Goal: Task Accomplishment & Management: Complete application form

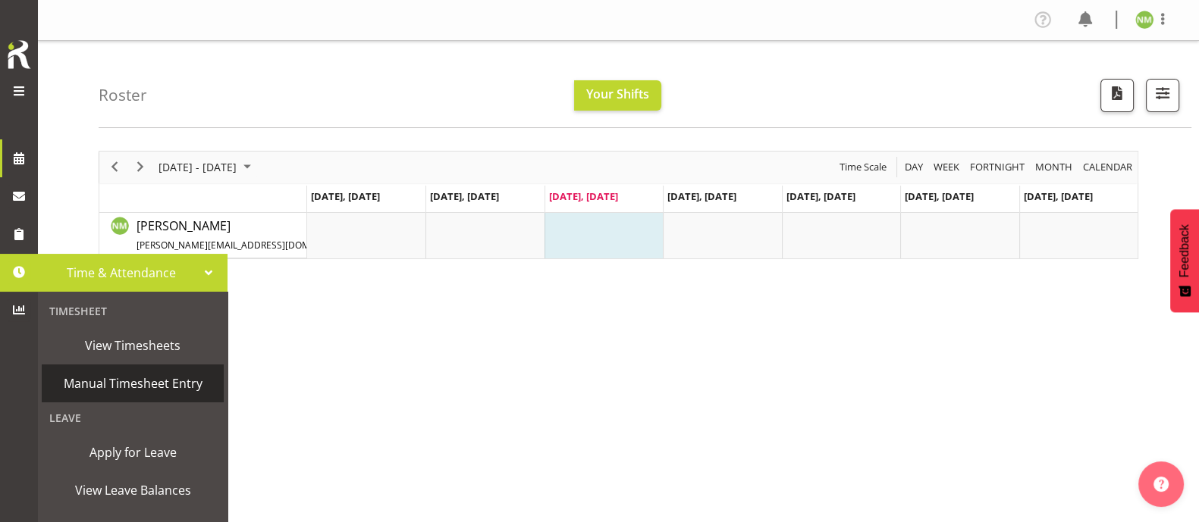
click at [118, 384] on span "Manual Timesheet Entry" at bounding box center [132, 383] width 167 height 23
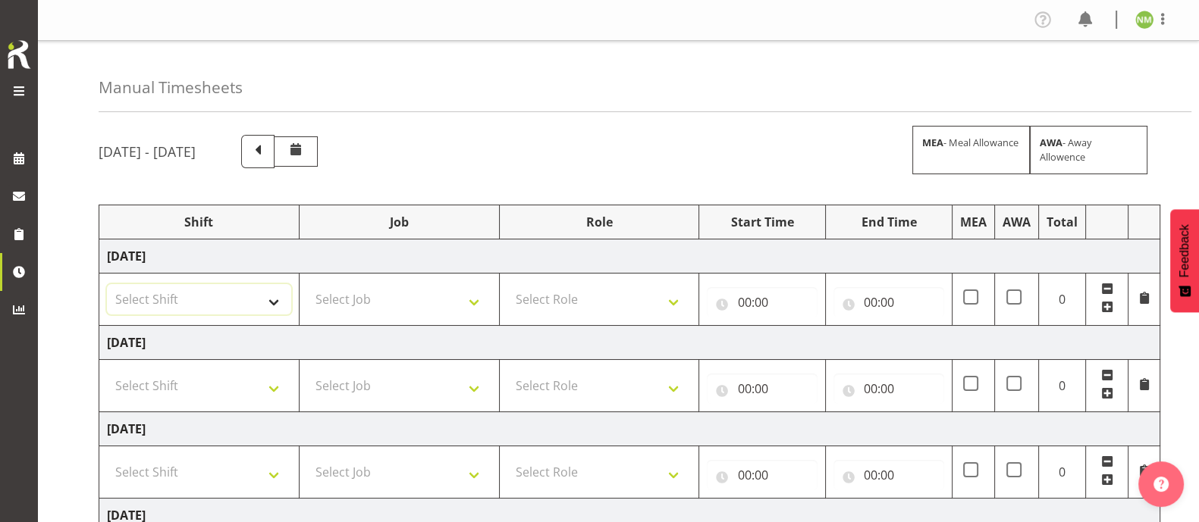
click at [259, 300] on select "Select Shift Assist Carlton EVents Assist Carlton EVents Assist Carlton Events …" at bounding box center [199, 299] width 184 height 30
drag, startPoint x: 690, startPoint y: 99, endPoint x: 691, endPoint y: 108, distance: 9.1
click at [690, 99] on div "Manual Timesheets" at bounding box center [645, 76] width 1093 height 71
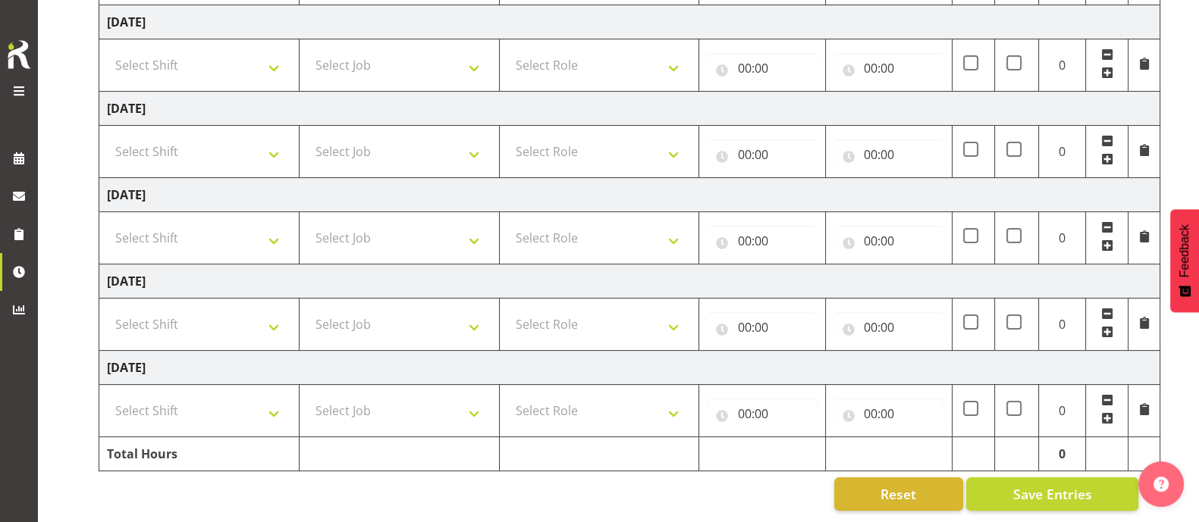
scroll to position [419, 0]
click at [275, 139] on select "Select Shift Assist Carlton EVents Assist Carlton EVents Assist Carlton Events …" at bounding box center [199, 151] width 184 height 30
select select "63900"
click at [107, 136] on select "Select Shift Assist Carlton EVents Assist Carlton EVents Assist Carlton Events …" at bounding box center [199, 151] width 184 height 30
click at [405, 140] on select "Select Job 1 Carlton Events 1 [PERSON_NAME][GEOGRAPHIC_DATA] 1 [PERSON_NAME][GE…" at bounding box center [399, 151] width 184 height 30
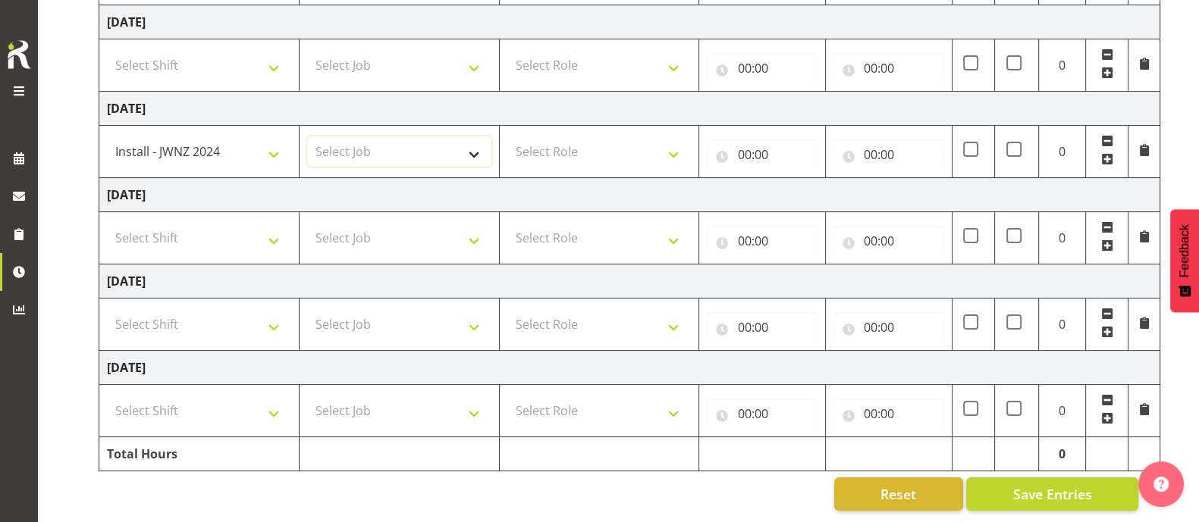
select select "9050"
click at [307, 136] on select "Select Job 1 Carlton Events 1 [PERSON_NAME][GEOGRAPHIC_DATA] 1 [PERSON_NAME][GE…" at bounding box center [399, 151] width 184 height 30
click at [576, 136] on select "Select Role EHS AKL FURNITURE" at bounding box center [599, 151] width 184 height 30
select select "189"
click at [507, 136] on select "Select Role EHS AKL FURNITURE" at bounding box center [599, 151] width 184 height 30
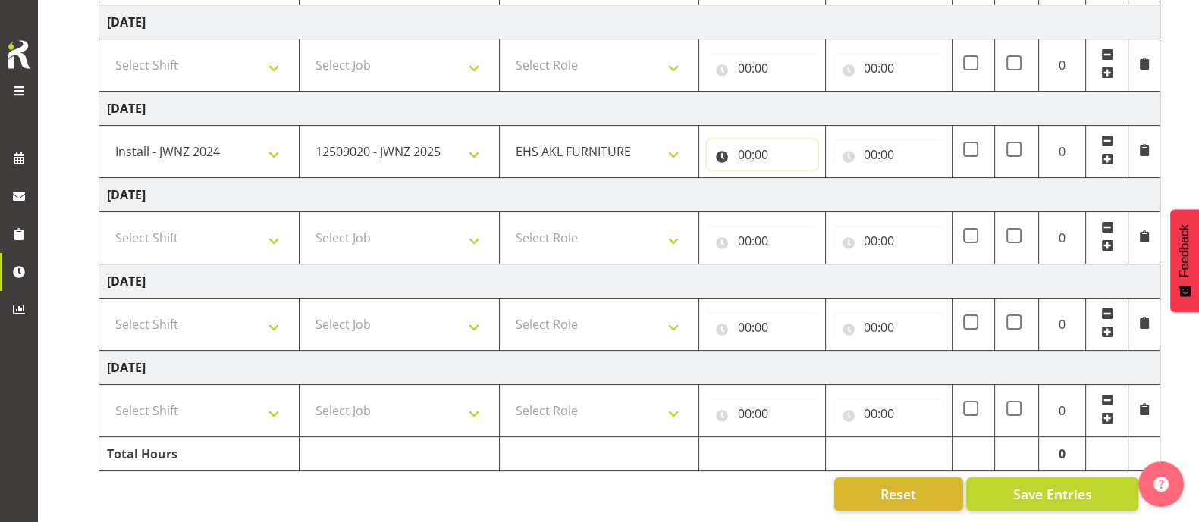
click at [762, 149] on input "00:00" at bounding box center [762, 155] width 111 height 30
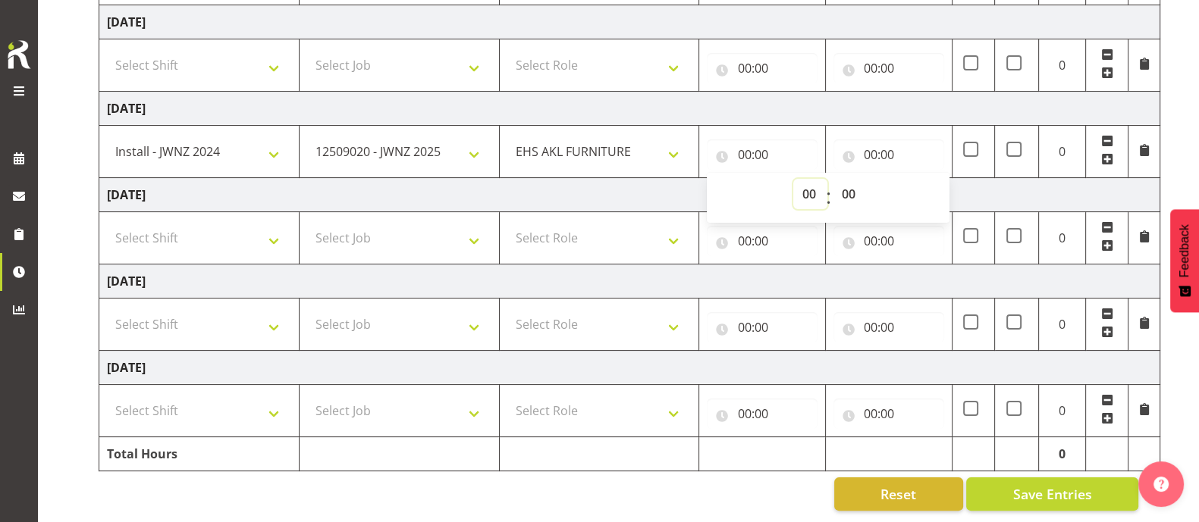
click at [811, 179] on select "00 01 02 03 04 05 06 07 08 09 10 11 12 13 14 15 16 17 18 19 20 21 22 23" at bounding box center [810, 194] width 34 height 30
select select "12"
click at [793, 179] on select "00 01 02 03 04 05 06 07 08 09 10 11 12 13 14 15 16 17 18 19 20 21 22 23" at bounding box center [810, 194] width 34 height 30
type input "12:00"
click at [877, 143] on input "00:00" at bounding box center [888, 155] width 111 height 30
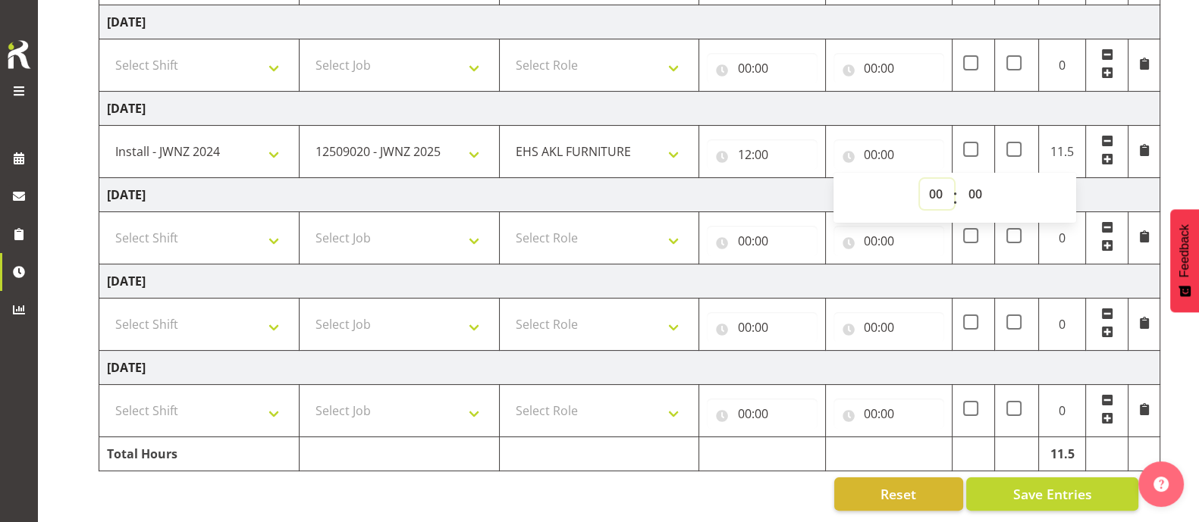
click at [933, 179] on select "00 01 02 03 04 05 06 07 08 09 10 11 12 13 14 15 16 17 18 19 20 21 22 23" at bounding box center [937, 194] width 34 height 30
select select "18"
click at [920, 179] on select "00 01 02 03 04 05 06 07 08 09 10 11 12 13 14 15 16 17 18 19 20 21 22 23" at bounding box center [937, 194] width 34 height 30
type input "18:00"
click at [939, 184] on select "00 01 02 03 04 05 06 07 08 09 10 11 12 13 14 15 16 17 18 19 20 21 22 23" at bounding box center [937, 194] width 34 height 30
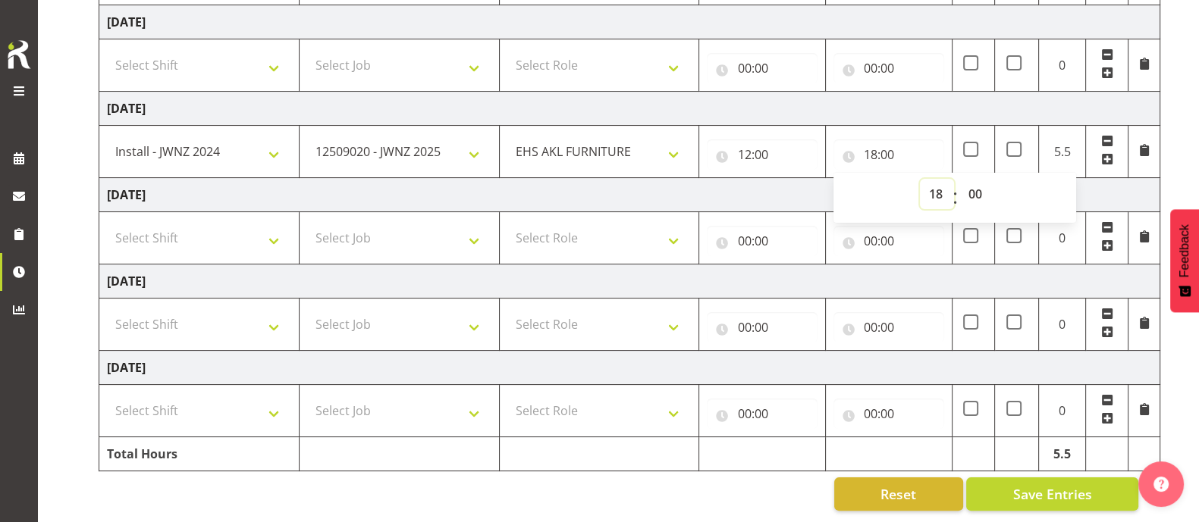
select select "17"
click at [920, 179] on select "00 01 02 03 04 05 06 07 08 09 10 11 12 13 14 15 16 17 18 19 20 21 22 23" at bounding box center [937, 194] width 34 height 30
type input "17:00"
drag, startPoint x: 974, startPoint y: 177, endPoint x: 974, endPoint y: 189, distance: 12.2
click at [974, 179] on select "00 01 02 03 04 05 06 07 08 09 10 11 12 13 14 15 16 17 18 19 20 21 22 23 24 25 2…" at bounding box center [976, 194] width 34 height 30
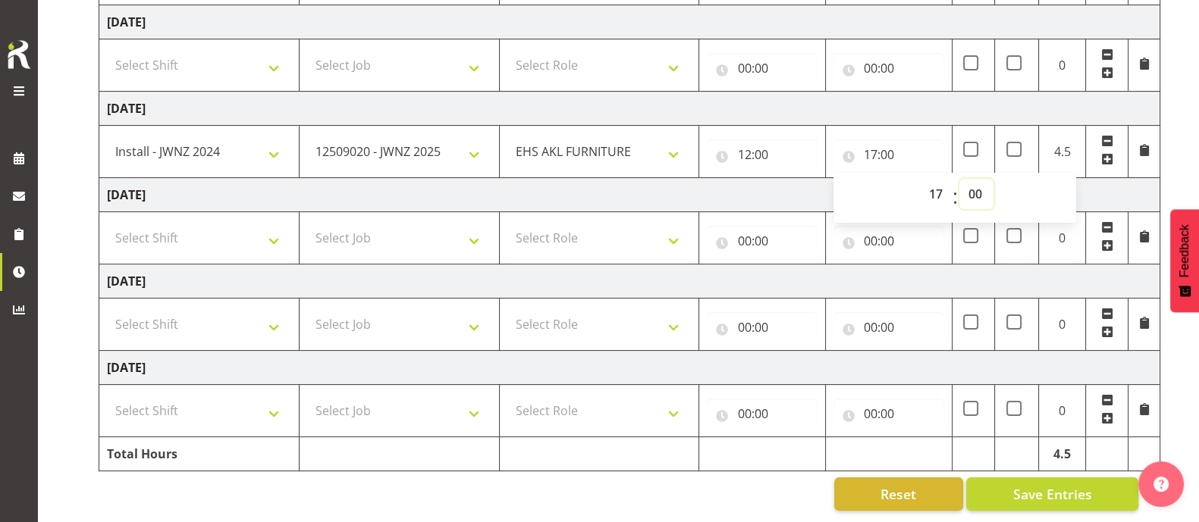
select select "30"
click at [959, 179] on select "00 01 02 03 04 05 06 07 08 09 10 11 12 13 14 15 16 17 18 19 20 21 22 23 24 25 2…" at bounding box center [976, 194] width 34 height 30
type input "17:30"
click at [802, 178] on td "[DATE]" at bounding box center [629, 195] width 1061 height 34
click at [277, 225] on select "Select Shift Assist Carlton EVents Assist Carlton EVents Assist Carlton Events …" at bounding box center [199, 238] width 184 height 30
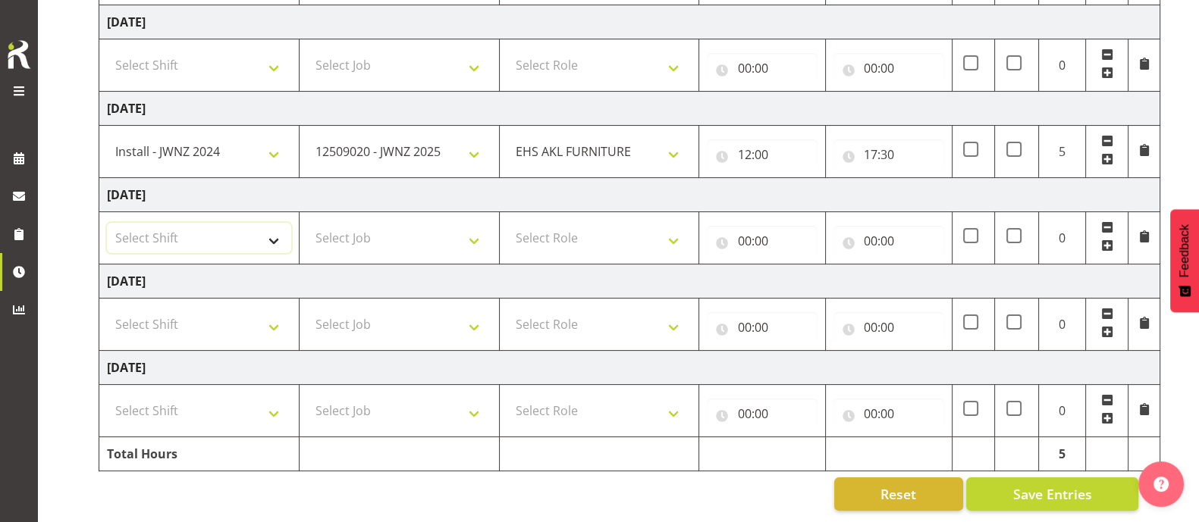
select select "82025"
click at [107, 223] on select "Select Shift Assist Carlton EVents Assist Carlton EVents Assist Carlton Events …" at bounding box center [199, 238] width 184 height 30
click at [366, 225] on select "Select Job 1 Carlton Events 1 [PERSON_NAME][GEOGRAPHIC_DATA] 1 [PERSON_NAME][GE…" at bounding box center [399, 238] width 184 height 30
select select "9050"
click at [307, 223] on select "Select Job 1 Carlton Events 1 [PERSON_NAME][GEOGRAPHIC_DATA] 1 [PERSON_NAME][GE…" at bounding box center [399, 238] width 184 height 30
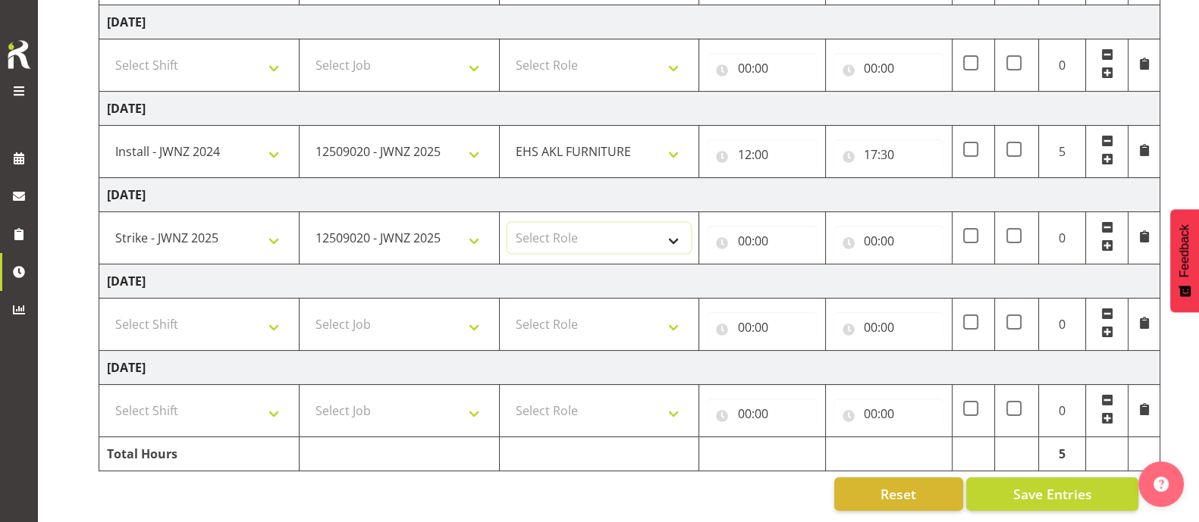
click at [582, 224] on select "Select Role EHS AKL FURNITURE" at bounding box center [599, 238] width 184 height 30
select select "189"
click at [507, 223] on select "Select Role EHS AKL FURNITURE" at bounding box center [599, 238] width 184 height 30
click at [753, 229] on input "00:00" at bounding box center [762, 241] width 111 height 30
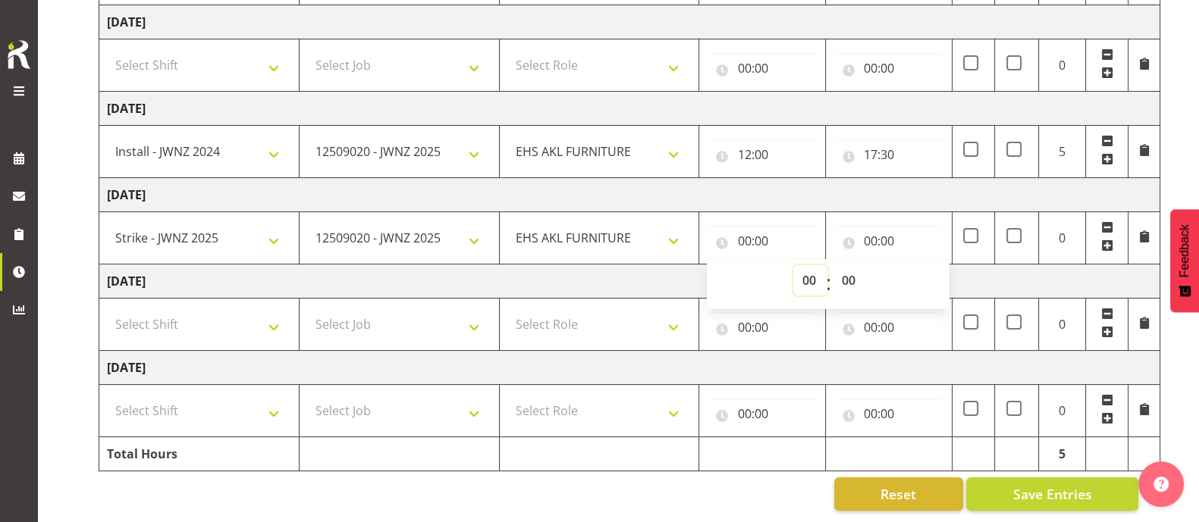
click at [811, 269] on select "00 01 02 03 04 05 06 07 08 09 10 11 12 13 14 15 16 17 18 19 20 21 22 23" at bounding box center [810, 280] width 34 height 30
select select "17"
click at [793, 265] on select "00 01 02 03 04 05 06 07 08 09 10 11 12 13 14 15 16 17 18 19 20 21 22 23" at bounding box center [810, 280] width 34 height 30
type input "17:00"
click at [852, 265] on select "00 01 02 03 04 05 06 07 08 09 10 11 12 13 14 15 16 17 18 19 20 21 22 23 24 25 2…" at bounding box center [850, 280] width 34 height 30
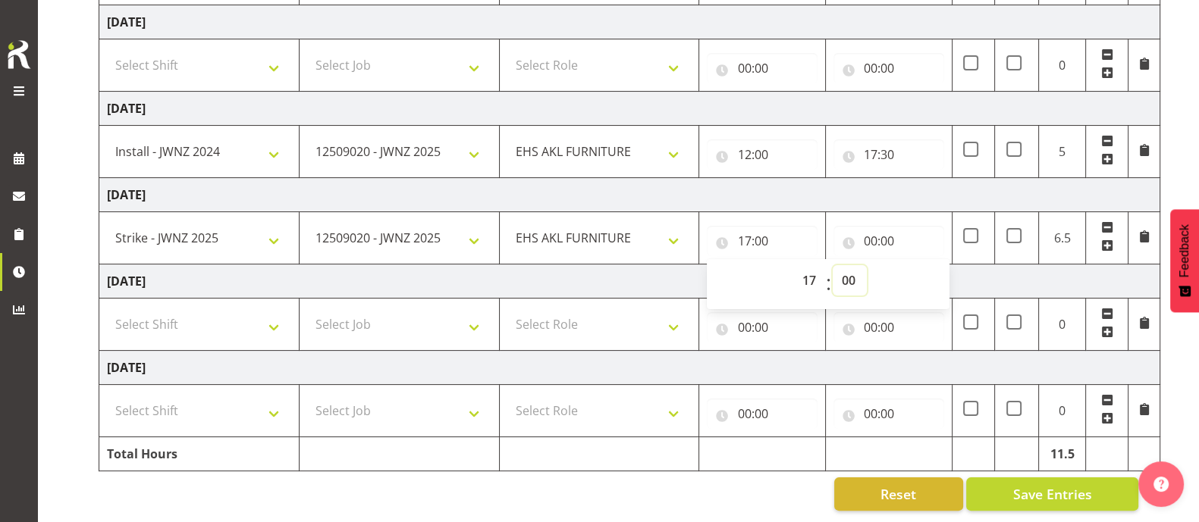
select select "30"
click at [833, 265] on select "00 01 02 03 04 05 06 07 08 09 10 11 12 13 14 15 16 17 18 19 20 21 22 23 24 25 2…" at bounding box center [850, 280] width 34 height 30
type input "17:30"
click at [870, 227] on input "00:00" at bounding box center [888, 241] width 111 height 30
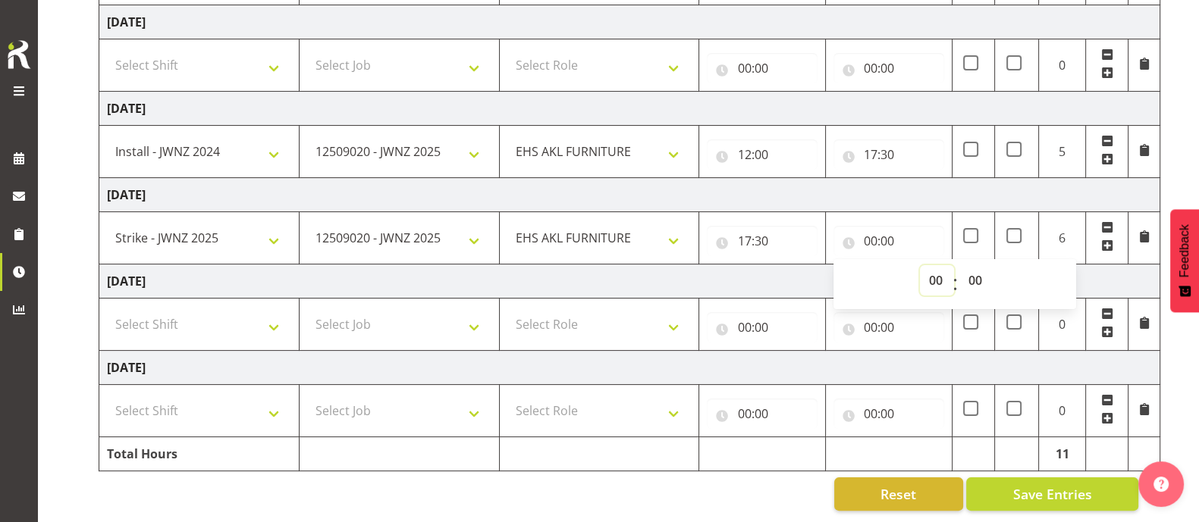
click at [939, 267] on select "00 01 02 03 04 05 06 07 08 09 10 11 12 13 14 15 16 17 18 19 20 21 22 23" at bounding box center [937, 280] width 34 height 30
select select "22"
click at [920, 265] on select "00 01 02 03 04 05 06 07 08 09 10 11 12 13 14 15 16 17 18 19 20 21 22 23" at bounding box center [937, 280] width 34 height 30
type input "22:00"
click at [764, 265] on td "[DATE]" at bounding box center [629, 282] width 1061 height 34
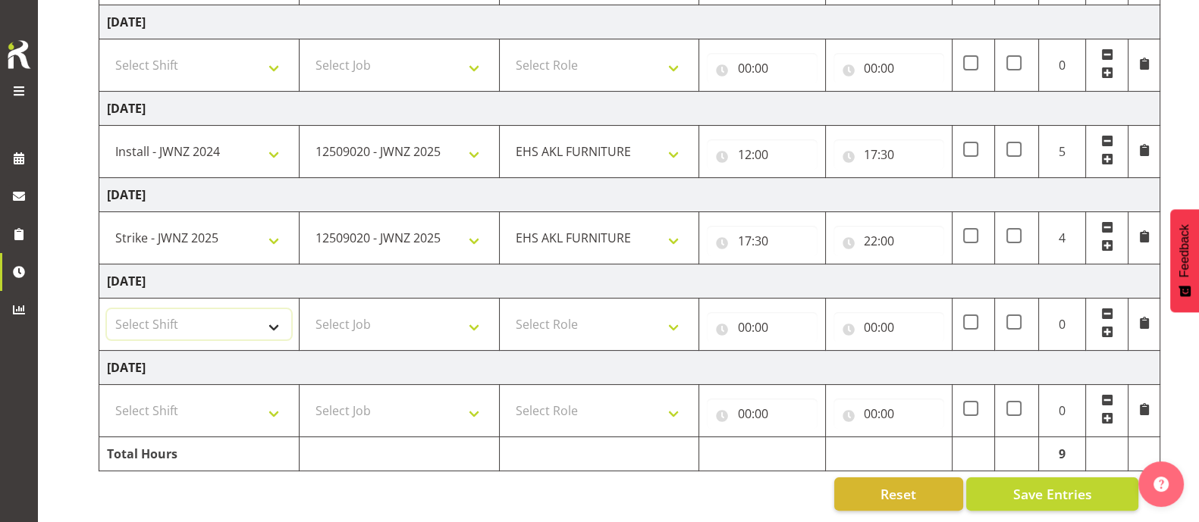
click at [273, 309] on select "Select Shift Assist Carlton EVents Assist Carlton EVents Assist Carlton Events …" at bounding box center [199, 324] width 184 height 30
select select "72930"
click at [107, 309] on select "Select Shift Assist Carlton EVents Assist Carlton EVents Assist Carlton Events …" at bounding box center [199, 324] width 184 height 30
click at [368, 309] on select "Select Job 1 Carlton Events 1 [PERSON_NAME][GEOGRAPHIC_DATA] 1 [PERSON_NAME][GE…" at bounding box center [399, 324] width 184 height 30
click at [386, 312] on select "Select Job 1 Carlton Events 1 [PERSON_NAME][GEOGRAPHIC_DATA] 1 [PERSON_NAME][GE…" at bounding box center [399, 324] width 184 height 30
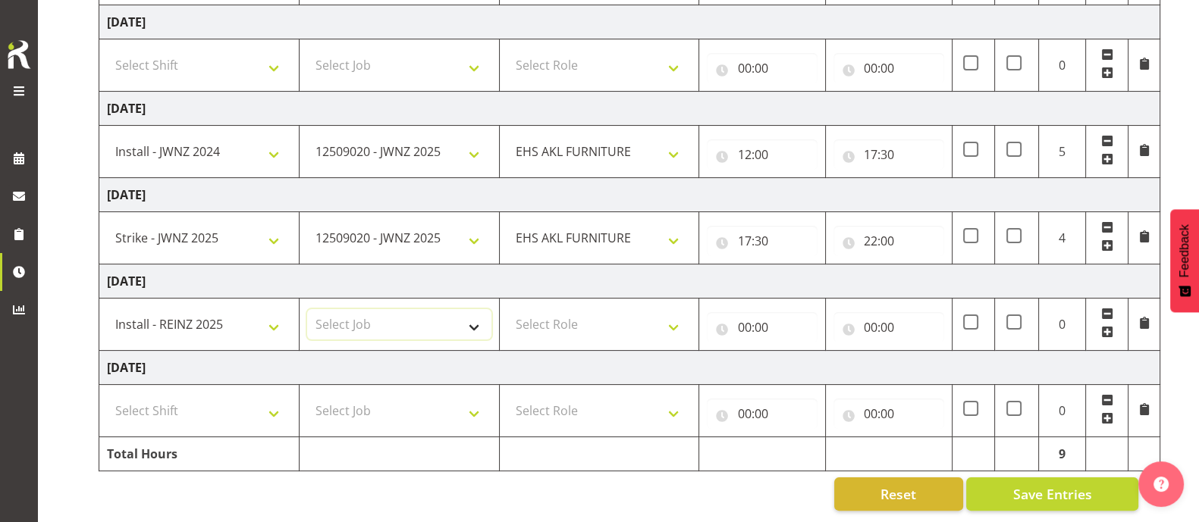
select select "10278"
click at [307, 309] on select "Select Job 1 Carlton Events 1 [PERSON_NAME][GEOGRAPHIC_DATA] 1 [PERSON_NAME][GE…" at bounding box center [399, 324] width 184 height 30
click at [562, 309] on select "Select Role EHS AKL FURNITURE" at bounding box center [599, 324] width 184 height 30
select select "189"
click at [507, 309] on select "Select Role EHS AKL FURNITURE" at bounding box center [599, 324] width 184 height 30
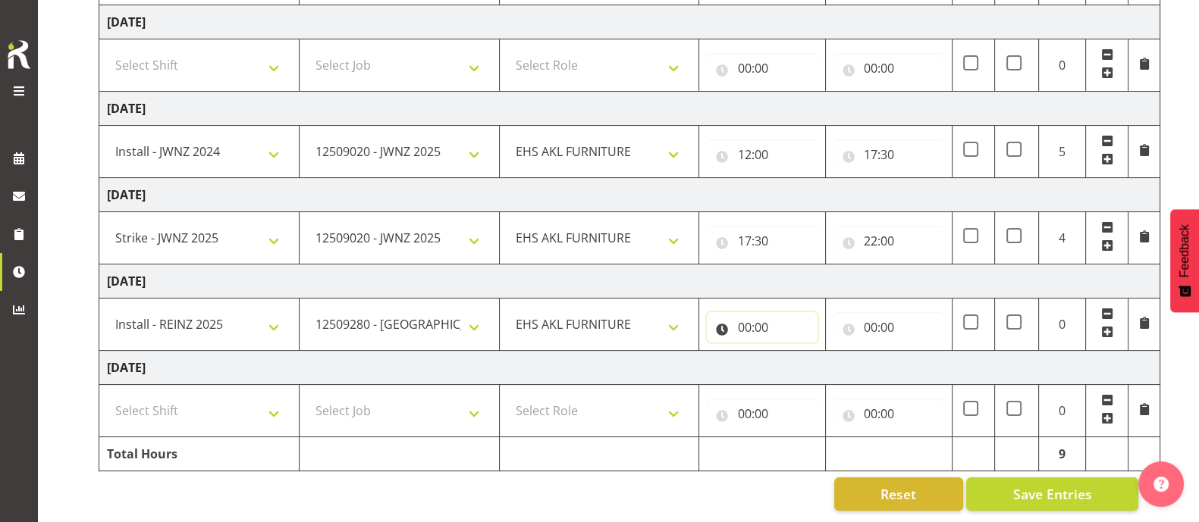
click at [743, 312] on input "00:00" at bounding box center [762, 327] width 111 height 30
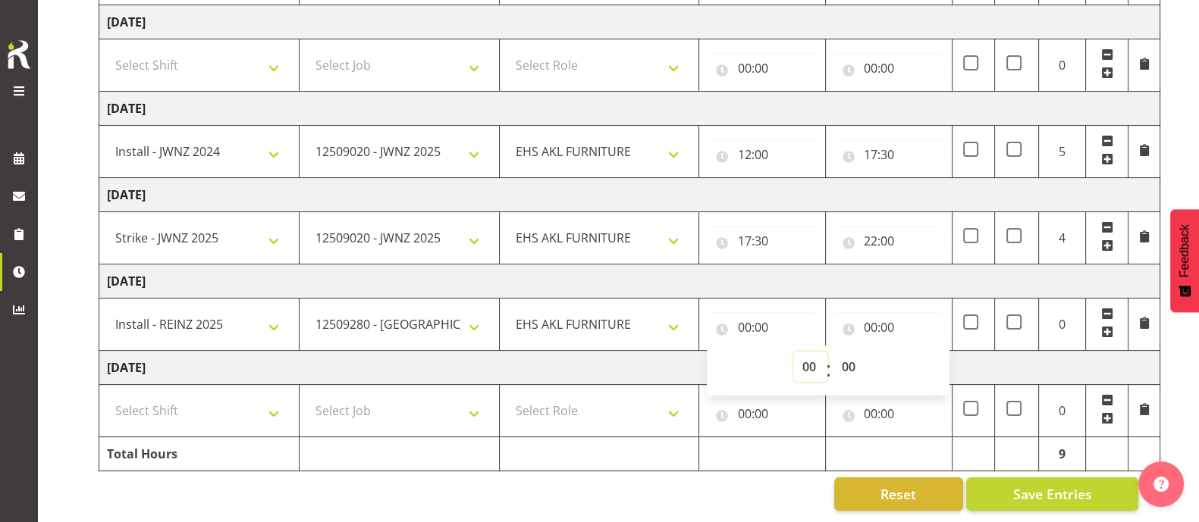
click at [811, 354] on select "00 01 02 03 04 05 06 07 08 09 10 11 12 13 14 15 16 17 18 19 20 21 22 23" at bounding box center [810, 367] width 34 height 30
select select "7"
click at [793, 352] on select "00 01 02 03 04 05 06 07 08 09 10 11 12 13 14 15 16 17 18 19 20 21 22 23" at bounding box center [810, 367] width 34 height 30
type input "07:00"
drag, startPoint x: 849, startPoint y: 354, endPoint x: 849, endPoint y: 343, distance: 11.4
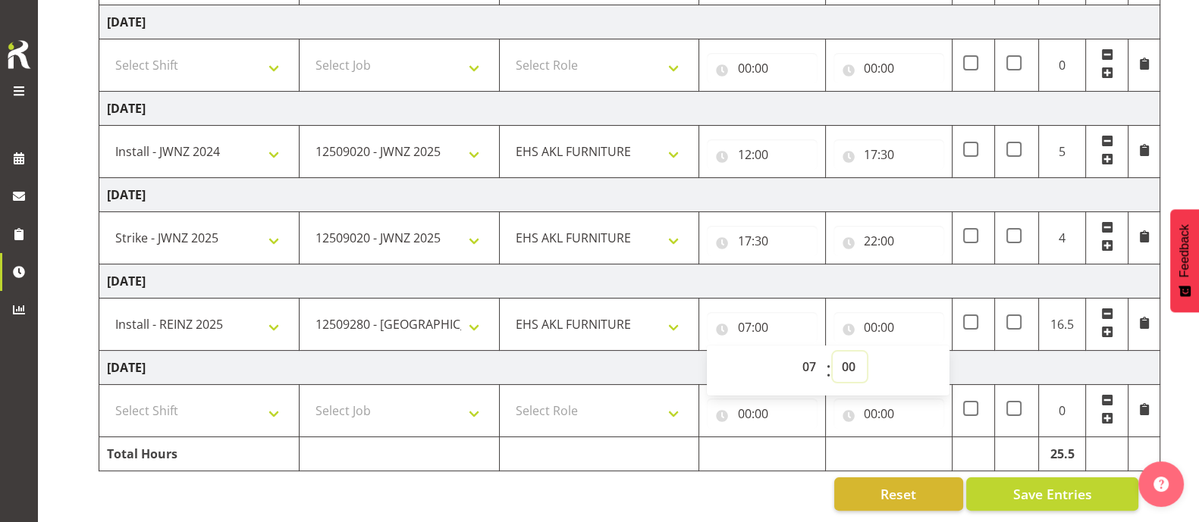
click at [849, 354] on select "00 01 02 03 04 05 06 07 08 09 10 11 12 13 14 15 16 17 18 19 20 21 22 23 24 25 2…" at bounding box center [850, 367] width 34 height 30
select select "30"
click at [833, 352] on select "00 01 02 03 04 05 06 07 08 09 10 11 12 13 14 15 16 17 18 19 20 21 22 23 24 25 2…" at bounding box center [850, 367] width 34 height 30
type input "07:30"
click at [873, 316] on input "00:00" at bounding box center [888, 327] width 111 height 30
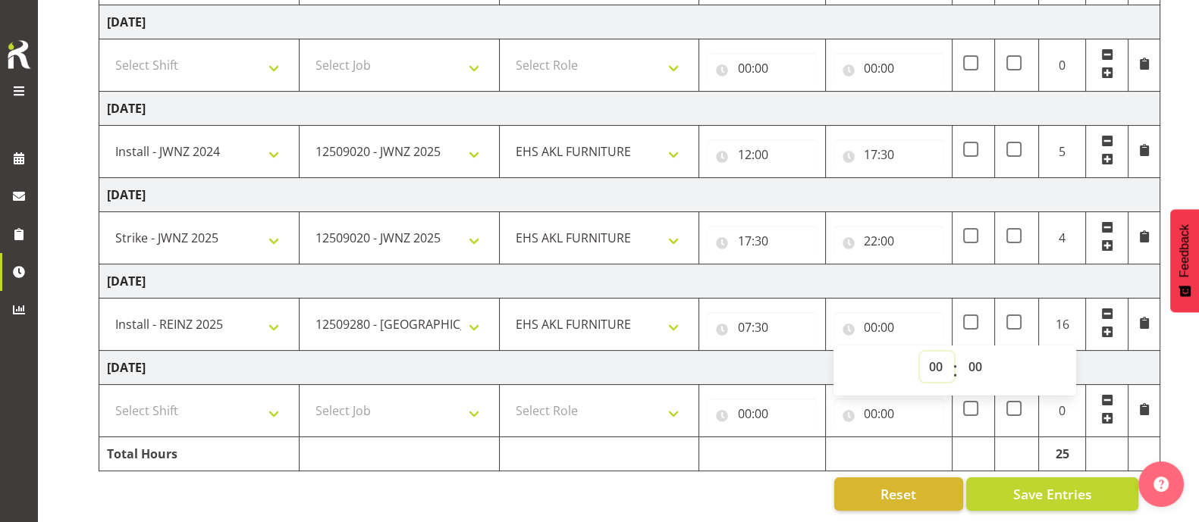
click at [938, 353] on select "00 01 02 03 04 05 06 07 08 09 10 11 12 13 14 15 16 17 18 19 20 21 22 23" at bounding box center [937, 367] width 34 height 30
select select "9"
click at [920, 352] on select "00 01 02 03 04 05 06 07 08 09 10 11 12 13 14 15 16 17 18 19 20 21 22 23" at bounding box center [937, 367] width 34 height 30
type input "09:00"
click at [785, 358] on td "[DATE]" at bounding box center [629, 368] width 1061 height 34
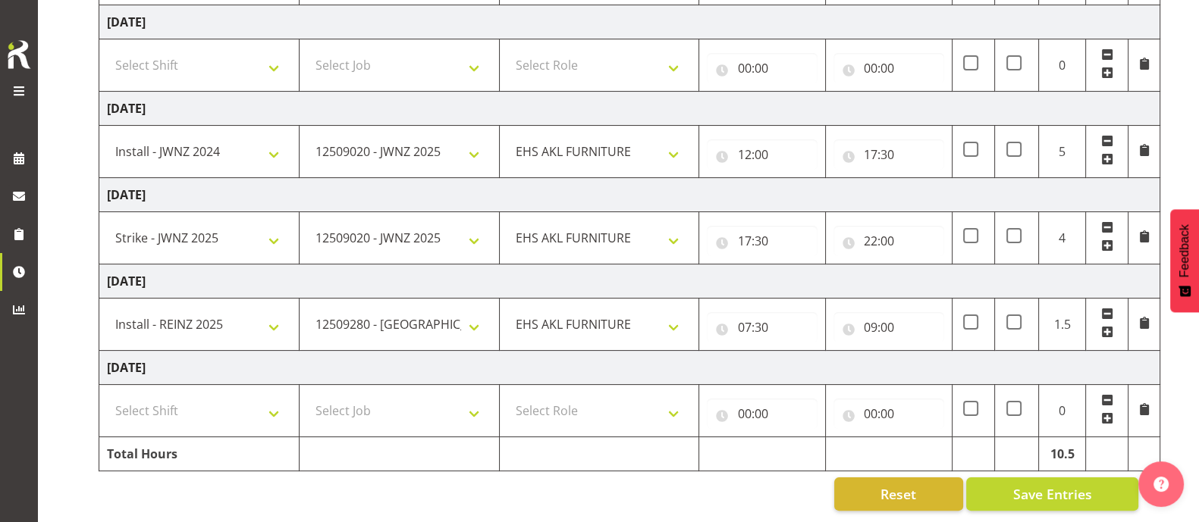
click at [1107, 326] on span at bounding box center [1107, 332] width 12 height 12
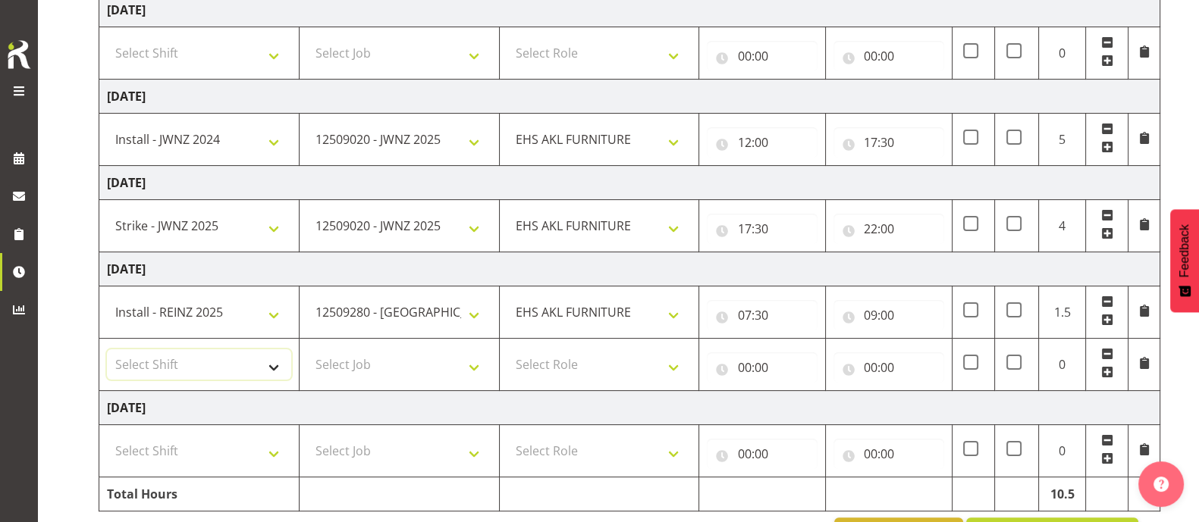
click at [269, 364] on select "Select Shift Assist Carlton EVents Assist Carlton EVents Assist Carlton Events …" at bounding box center [199, 365] width 184 height 30
select select "64580"
click at [107, 350] on select "Select Shift Assist Carlton EVents Assist Carlton EVents Assist Carlton Events …" at bounding box center [199, 365] width 184 height 30
click at [367, 365] on select "Select Job 1 Carlton Events 1 [PERSON_NAME][GEOGRAPHIC_DATA] 1 [PERSON_NAME][GE…" at bounding box center [399, 365] width 184 height 30
select select "9139"
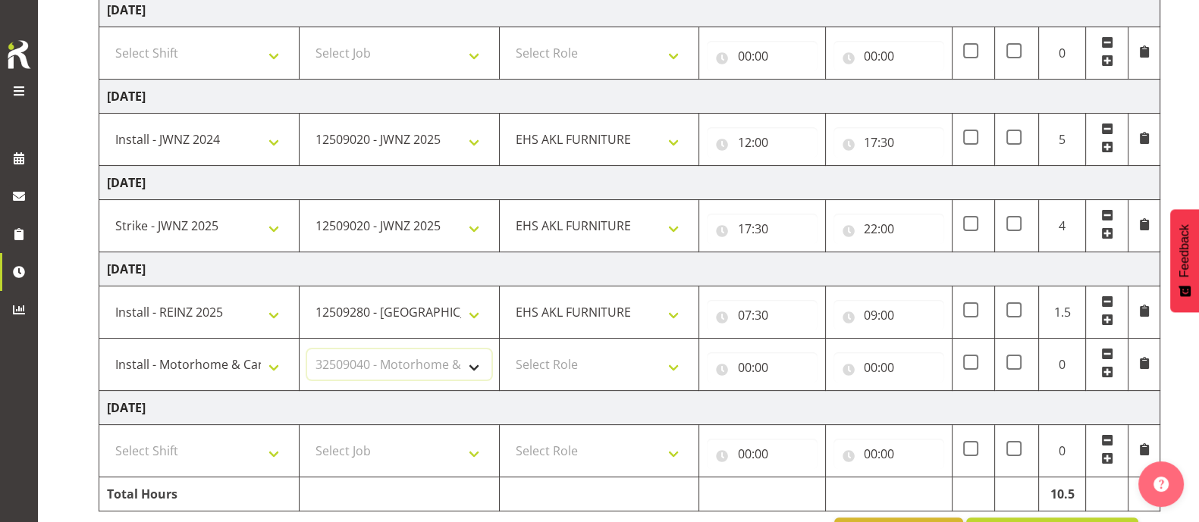
click at [307, 350] on select "Select Job 1 Carlton Events 1 [PERSON_NAME][GEOGRAPHIC_DATA] 1 [PERSON_NAME][GE…" at bounding box center [399, 365] width 184 height 30
click at [584, 360] on select "Select Role EHS AKL FURNITURE" at bounding box center [599, 365] width 184 height 30
select select "189"
click at [507, 350] on select "Select Role EHS AKL FURNITURE" at bounding box center [599, 365] width 184 height 30
click at [749, 372] on input "00:00" at bounding box center [762, 368] width 111 height 30
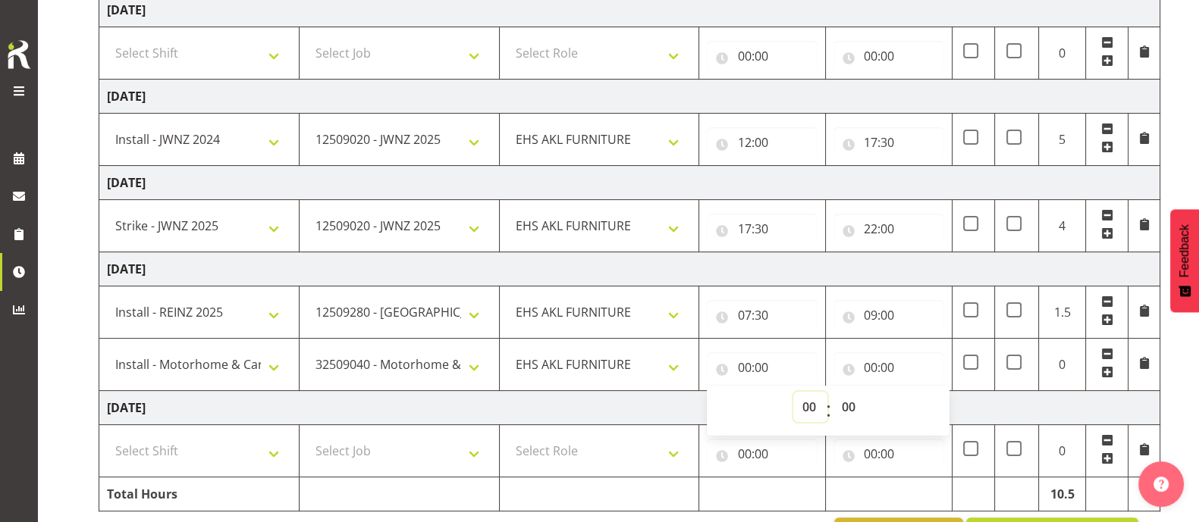
click at [811, 404] on select "00 01 02 03 04 05 06 07 08 09 10 11 12 13 14 15 16 17 18 19 20 21 22 23" at bounding box center [810, 407] width 34 height 30
select select "9"
click at [793, 392] on select "00 01 02 03 04 05 06 07 08 09 10 11 12 13 14 15 16 17 18 19 20 21 22 23" at bounding box center [810, 407] width 34 height 30
type input "09:00"
click at [879, 364] on input "00:00" at bounding box center [888, 368] width 111 height 30
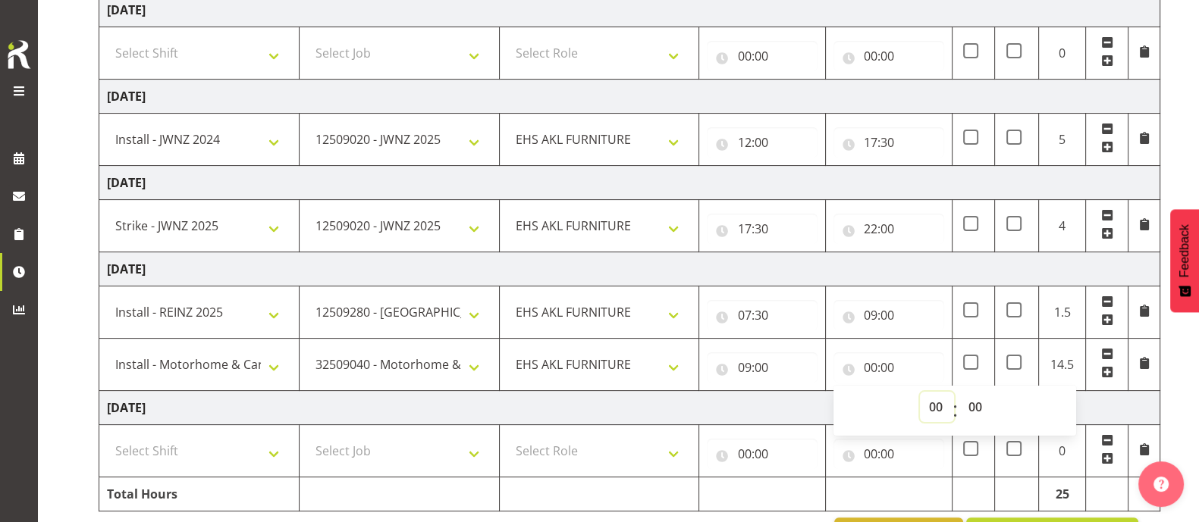
drag, startPoint x: 940, startPoint y: 404, endPoint x: 945, endPoint y: 392, distance: 13.2
click at [940, 405] on select "00 01 02 03 04 05 06 07 08 09 10 11 12 13 14 15 16 17 18 19 20 21 22 23" at bounding box center [937, 407] width 34 height 30
select select "15"
click at [920, 392] on select "00 01 02 03 04 05 06 07 08 09 10 11 12 13 14 15 16 17 18 19 20 21 22 23" at bounding box center [937, 407] width 34 height 30
type input "15:00"
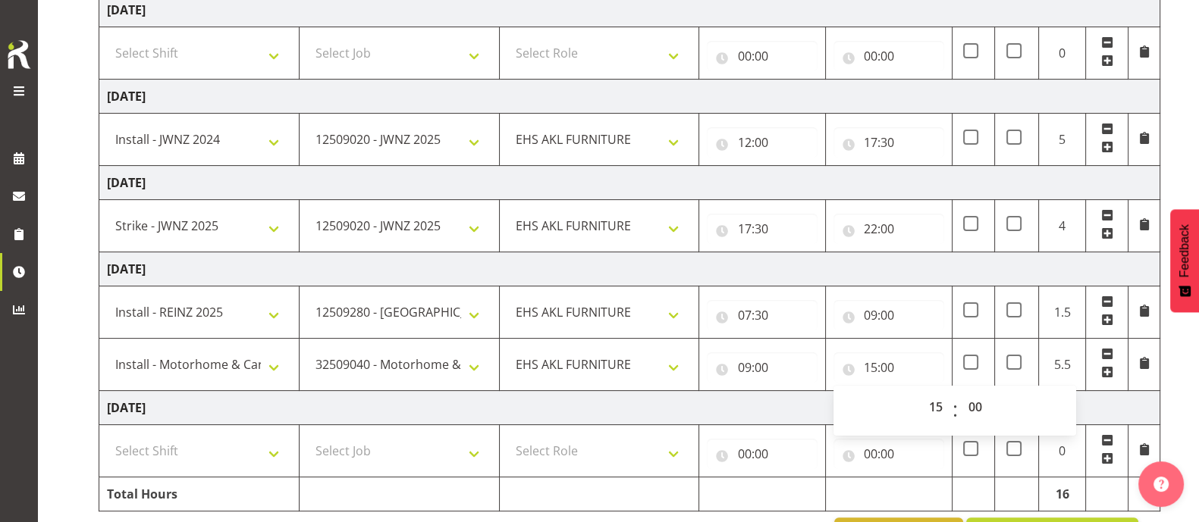
click at [844, 275] on td "[DATE]" at bounding box center [629, 270] width 1061 height 34
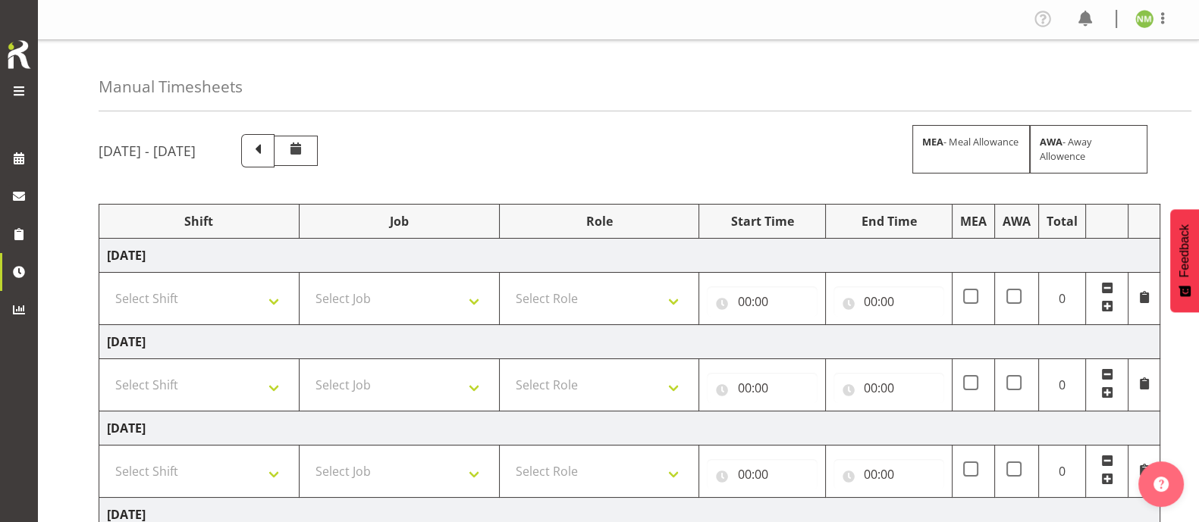
scroll to position [0, 0]
click at [268, 155] on span at bounding box center [258, 150] width 20 height 20
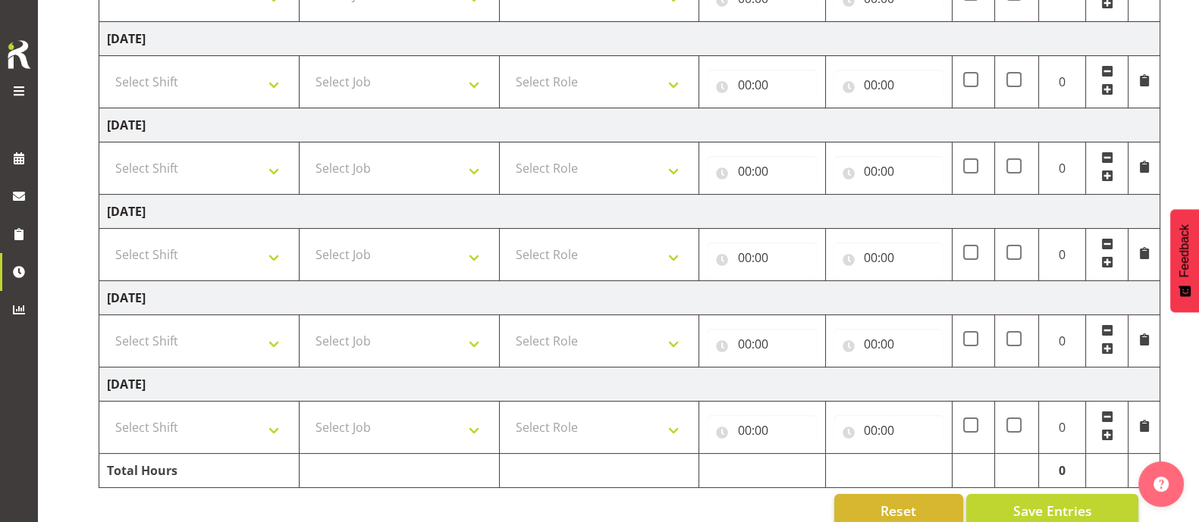
scroll to position [419, 0]
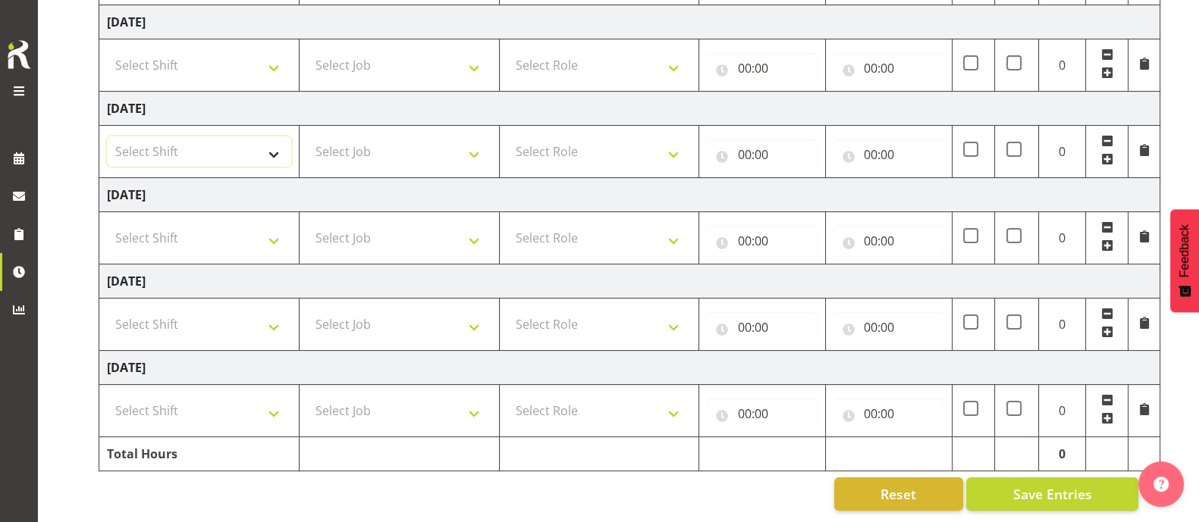
click at [274, 136] on select "Select Shift Assist Carlton EVents Assist Carlton EVents Assist Carlton Events …" at bounding box center [199, 151] width 184 height 30
select select "80388"
click at [107, 136] on select "Select Shift Assist Carlton EVents Assist Carlton EVents Assist Carlton Events …" at bounding box center [199, 151] width 184 height 30
click at [402, 142] on select "Select Job 1 Carlton Events 1 [PERSON_NAME][GEOGRAPHIC_DATA] 1 [PERSON_NAME][GE…" at bounding box center [399, 151] width 184 height 30
select select "9050"
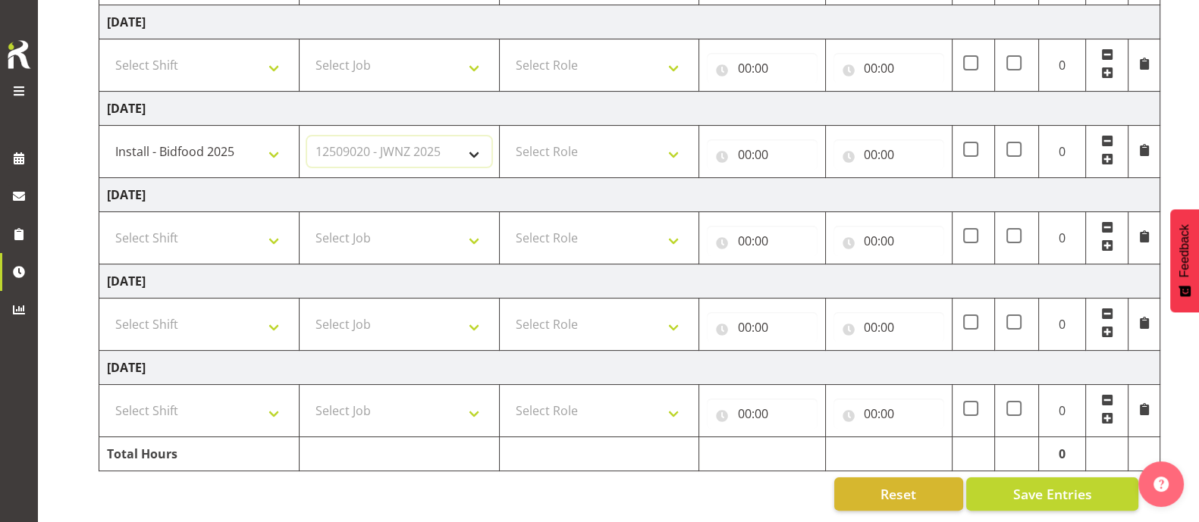
click at [307, 136] on select "Select Job 1 Carlton Events 1 [PERSON_NAME][GEOGRAPHIC_DATA] 1 [PERSON_NAME][GE…" at bounding box center [399, 151] width 184 height 30
drag, startPoint x: 573, startPoint y: 129, endPoint x: 572, endPoint y: 139, distance: 9.9
click at [573, 136] on select "Select Role EHS AKL FURNITURE" at bounding box center [599, 151] width 184 height 30
select select "189"
click at [507, 136] on select "Select Role EHS AKL FURNITURE" at bounding box center [599, 151] width 184 height 30
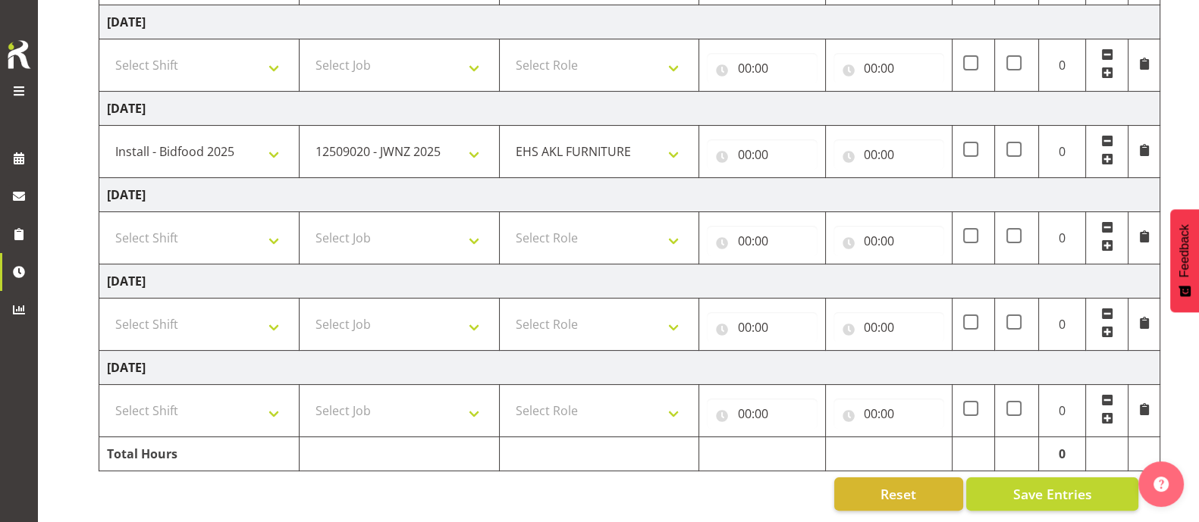
click at [701, 139] on td "00:00 00 01 02 03 04 05 06 07 08 09 10 11 12 13 14 15 16 17 18 19 20 21 22 23 :…" at bounding box center [762, 152] width 127 height 52
click at [752, 140] on input "00:00" at bounding box center [762, 155] width 111 height 30
click at [807, 184] on select "00 01 02 03 04 05 06 07 08 09 10 11 12 13 14 15 16 17 18 19 20 21 22 23" at bounding box center [810, 194] width 34 height 30
select select "12"
click at [793, 179] on select "00 01 02 03 04 05 06 07 08 09 10 11 12 13 14 15 16 17 18 19 20 21 22 23" at bounding box center [810, 194] width 34 height 30
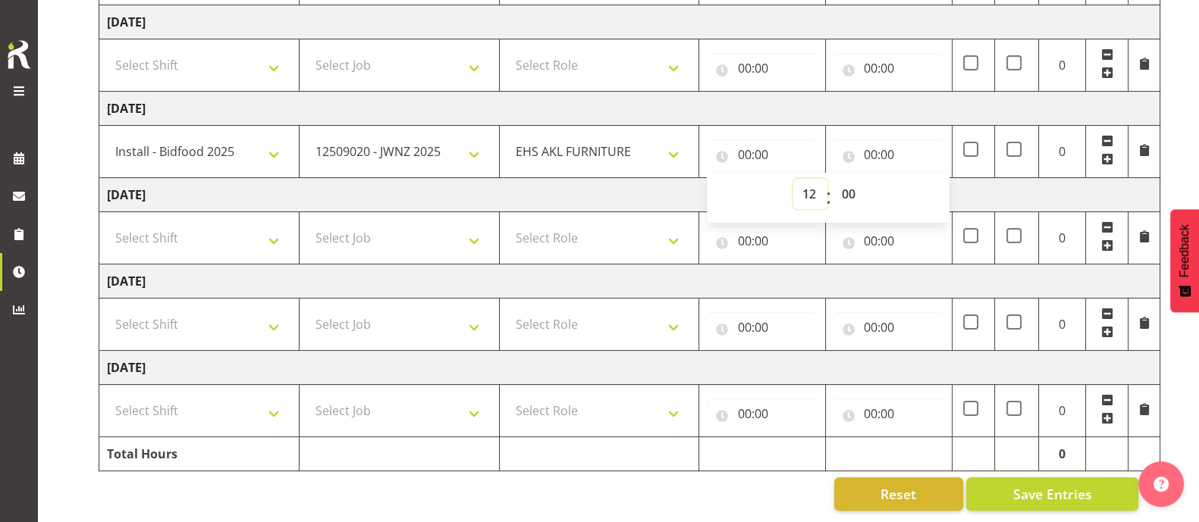
type input "12:00"
drag, startPoint x: 849, startPoint y: 180, endPoint x: 849, endPoint y: 191, distance: 11.4
click at [849, 180] on select "00 01 02 03 04 05 06 07 08 09 10 11 12 13 14 15 16 17 18 19 20 21 22 23 24 25 2…" at bounding box center [850, 194] width 34 height 30
select select "30"
click at [833, 179] on select "00 01 02 03 04 05 06 07 08 09 10 11 12 13 14 15 16 17 18 19 20 21 22 23 24 25 2…" at bounding box center [850, 194] width 34 height 30
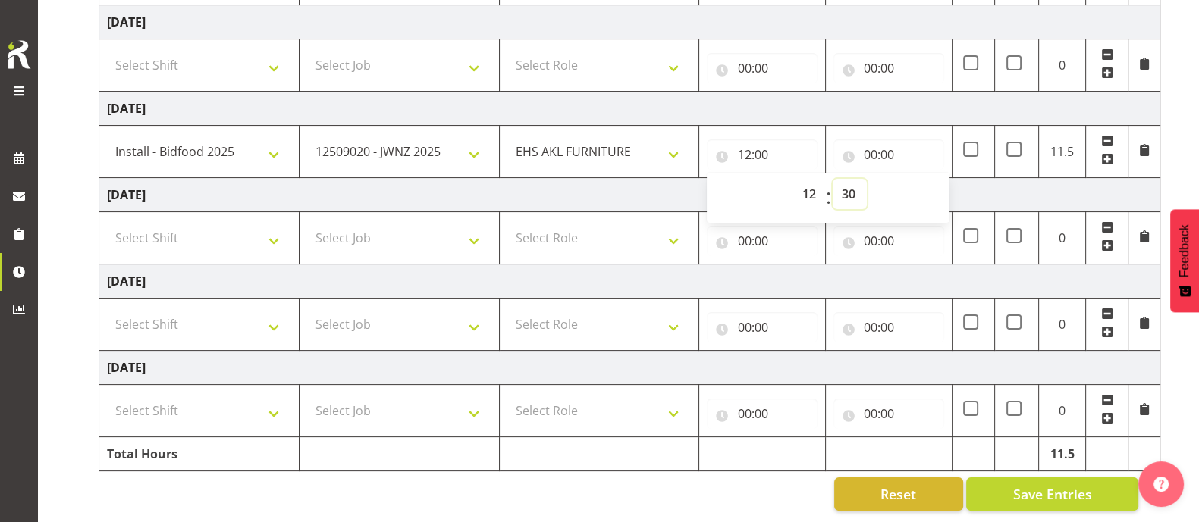
type input "12:30"
click at [885, 142] on input "00:00" at bounding box center [888, 155] width 111 height 30
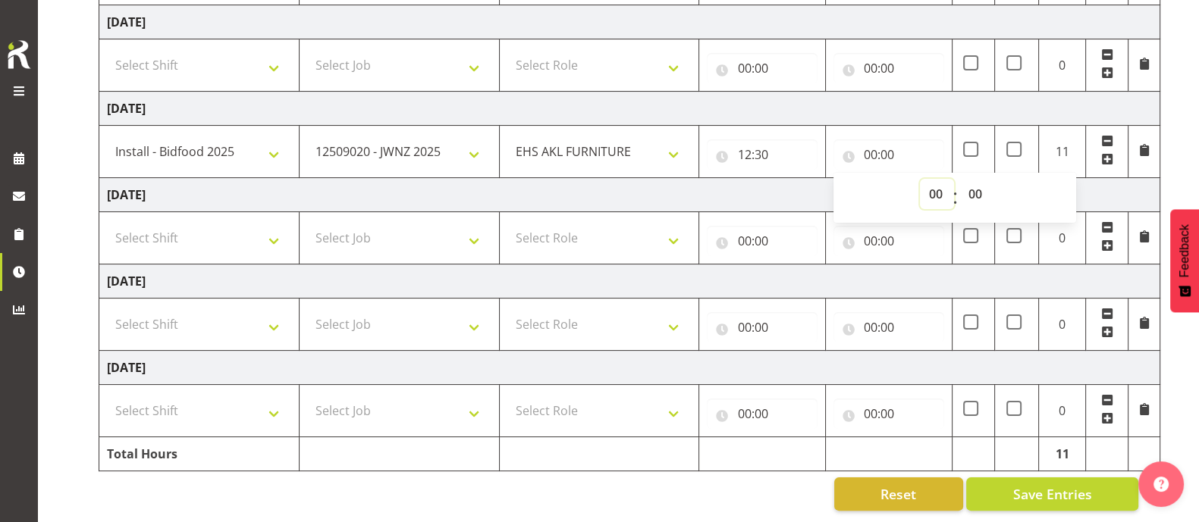
click at [944, 179] on select "00 01 02 03 04 05 06 07 08 09 10 11 12 13 14 15 16 17 18 19 20 21 22 23" at bounding box center [937, 194] width 34 height 30
select select "18"
click at [920, 179] on select "00 01 02 03 04 05 06 07 08 09 10 11 12 13 14 15 16 17 18 19 20 21 22 23" at bounding box center [937, 194] width 34 height 30
type input "18:00"
click at [783, 178] on td "[DATE]" at bounding box center [629, 195] width 1061 height 34
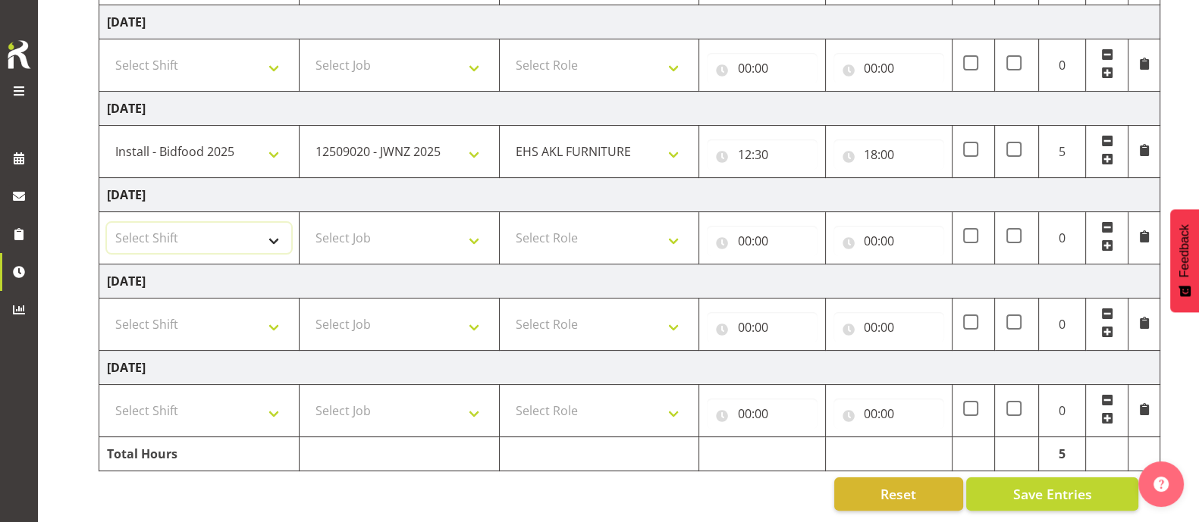
click at [281, 223] on select "Select Shift Assist Carlton EVents Assist Carlton EVents Assist Carlton Events …" at bounding box center [199, 238] width 184 height 30
select select "82025"
click at [107, 223] on select "Select Shift Assist Carlton EVents Assist Carlton EVents Assist Carlton Events …" at bounding box center [199, 238] width 184 height 30
click at [387, 223] on select "Select Job 1 Carlton Events 1 [PERSON_NAME][GEOGRAPHIC_DATA] 1 [PERSON_NAME][GE…" at bounding box center [399, 238] width 184 height 30
select select "9050"
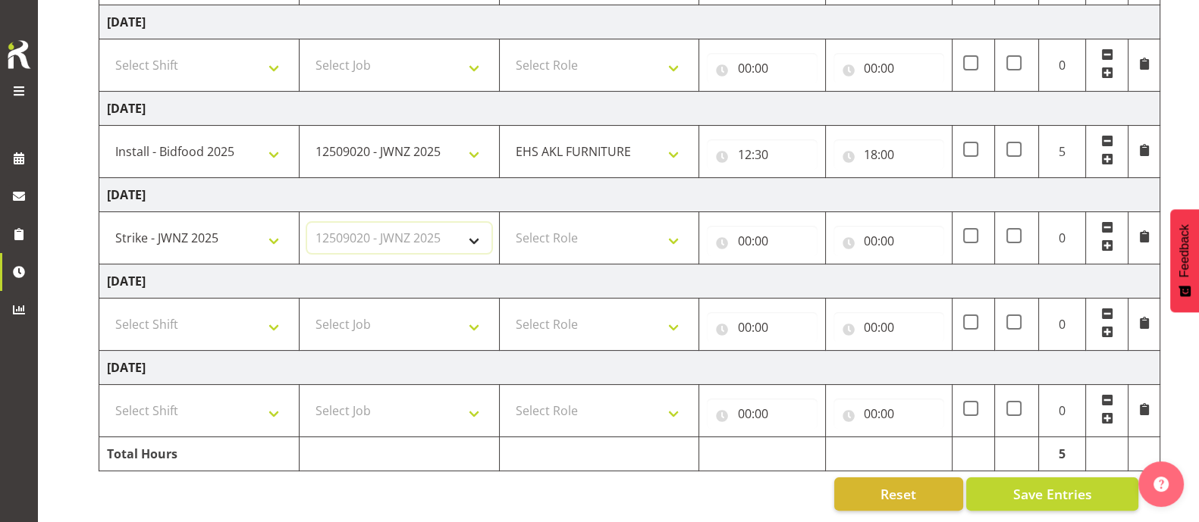
click at [307, 223] on select "Select Job 1 Carlton Events 1 [PERSON_NAME][GEOGRAPHIC_DATA] 1 [PERSON_NAME][GE…" at bounding box center [399, 238] width 184 height 30
click at [588, 223] on select "Select Role EHS AKL FURNITURE" at bounding box center [599, 238] width 184 height 30
select select "189"
click at [507, 223] on select "Select Role EHS AKL FURNITURE" at bounding box center [599, 238] width 184 height 30
click at [761, 228] on input "00:00" at bounding box center [762, 241] width 111 height 30
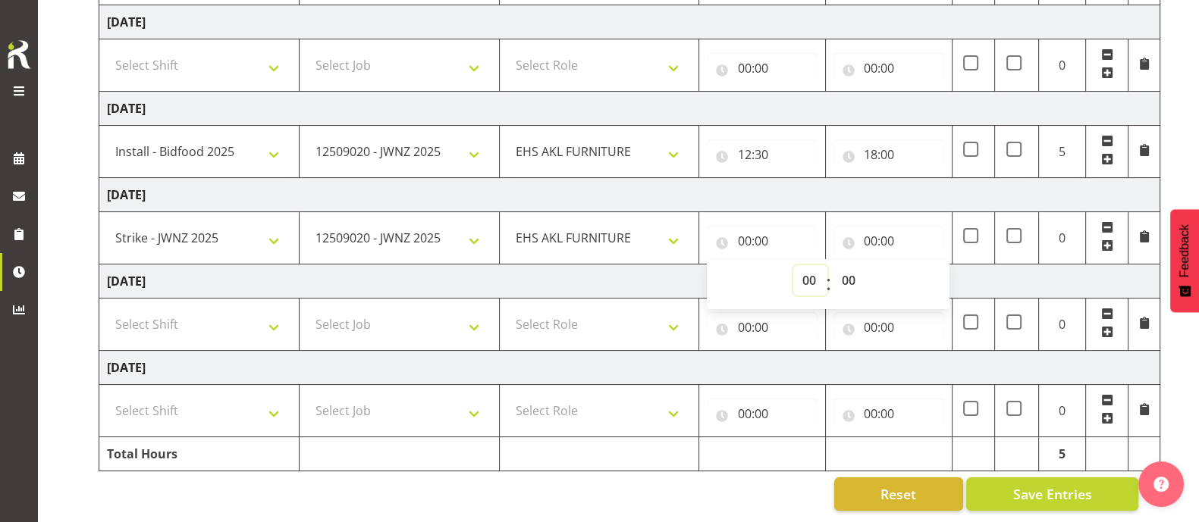
click at [806, 265] on select "00 01 02 03 04 05 06 07 08 09 10 11 12 13 14 15 16 17 18 19 20 21 22 23" at bounding box center [810, 280] width 34 height 30
select select "17"
click at [793, 265] on select "00 01 02 03 04 05 06 07 08 09 10 11 12 13 14 15 16 17 18 19 20 21 22 23" at bounding box center [810, 280] width 34 height 30
type input "17:00"
click at [850, 265] on select "00 01 02 03 04 05 06 07 08 09 10 11 12 13 14 15 16 17 18 19 20 21 22 23 24 25 2…" at bounding box center [850, 280] width 34 height 30
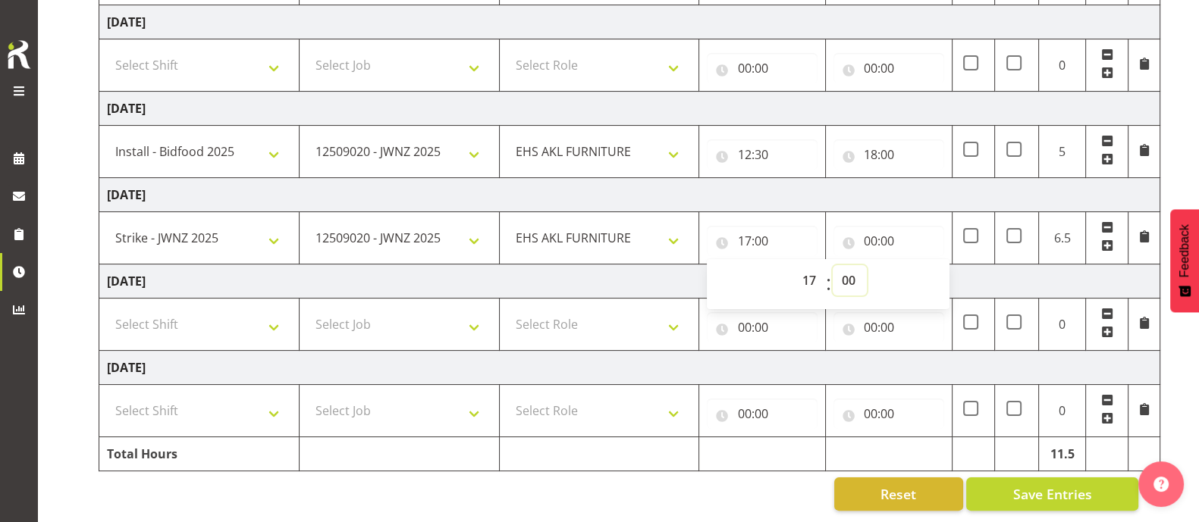
select select "30"
click at [833, 265] on select "00 01 02 03 04 05 06 07 08 09 10 11 12 13 14 15 16 17 18 19 20 21 22 23 24 25 2…" at bounding box center [850, 280] width 34 height 30
type input "17:30"
click at [880, 226] on input "00:00" at bounding box center [888, 241] width 111 height 30
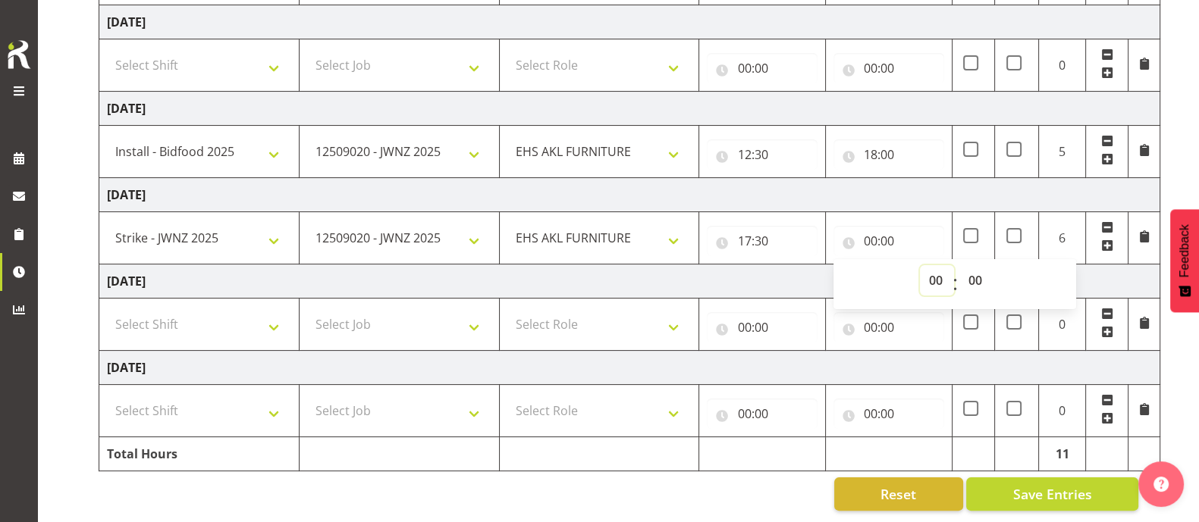
click at [933, 265] on select "00 01 02 03 04 05 06 07 08 09 10 11 12 13 14 15 16 17 18 19 20 21 22 23" at bounding box center [937, 280] width 34 height 30
select select "22"
click at [920, 265] on select "00 01 02 03 04 05 06 07 08 09 10 11 12 13 14 15 16 17 18 19 20 21 22 23" at bounding box center [937, 280] width 34 height 30
type input "22:00"
click at [795, 265] on td "[DATE]" at bounding box center [629, 282] width 1061 height 34
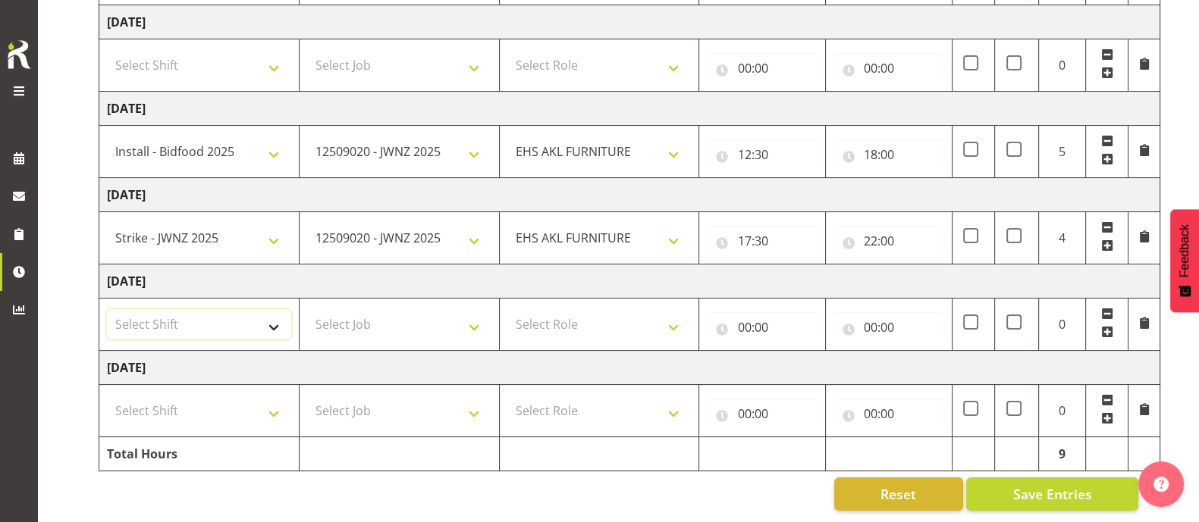
click at [269, 313] on select "Select Shift Assist Carlton EVents Assist Carlton EVents Assist Carlton Events …" at bounding box center [199, 324] width 184 height 30
select select "66862"
click at [107, 309] on select "Select Shift Assist Carlton EVents Assist Carlton EVents Assist Carlton Events …" at bounding box center [199, 324] width 184 height 30
click at [384, 309] on select "Select Job 1 Carlton Events 1 [PERSON_NAME][GEOGRAPHIC_DATA] 1 [PERSON_NAME][GE…" at bounding box center [399, 324] width 184 height 30
select select "10278"
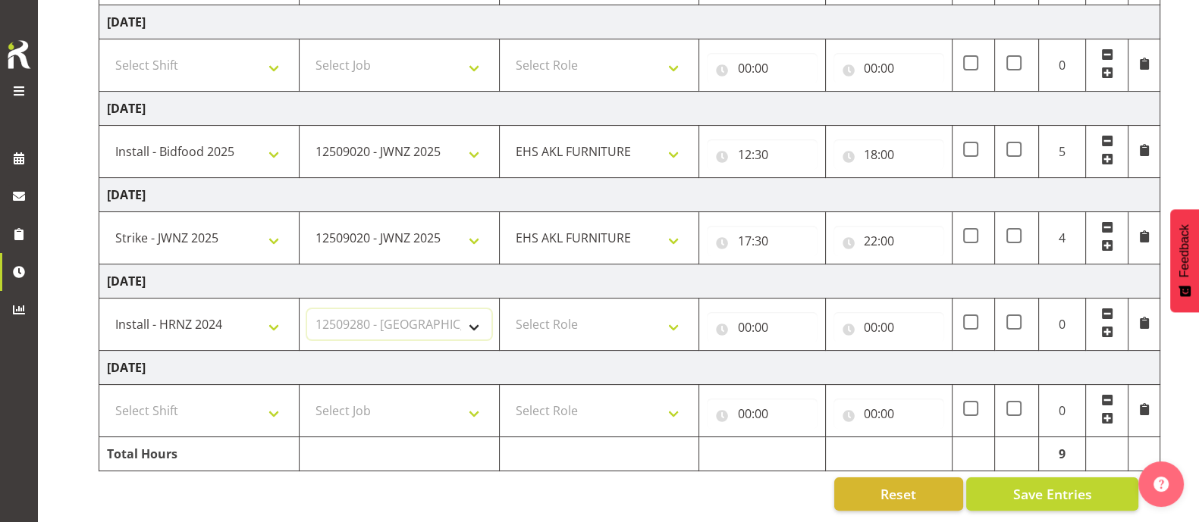
click at [307, 309] on select "Select Job 1 Carlton Events 1 [PERSON_NAME][GEOGRAPHIC_DATA] 1 [PERSON_NAME][GE…" at bounding box center [399, 324] width 184 height 30
click at [550, 309] on select "Select Role EHS AKL FURNITURE" at bounding box center [599, 324] width 184 height 30
select select "189"
click at [507, 309] on select "Select Role EHS AKL FURNITURE" at bounding box center [599, 324] width 184 height 30
click at [761, 318] on input "00:00" at bounding box center [762, 327] width 111 height 30
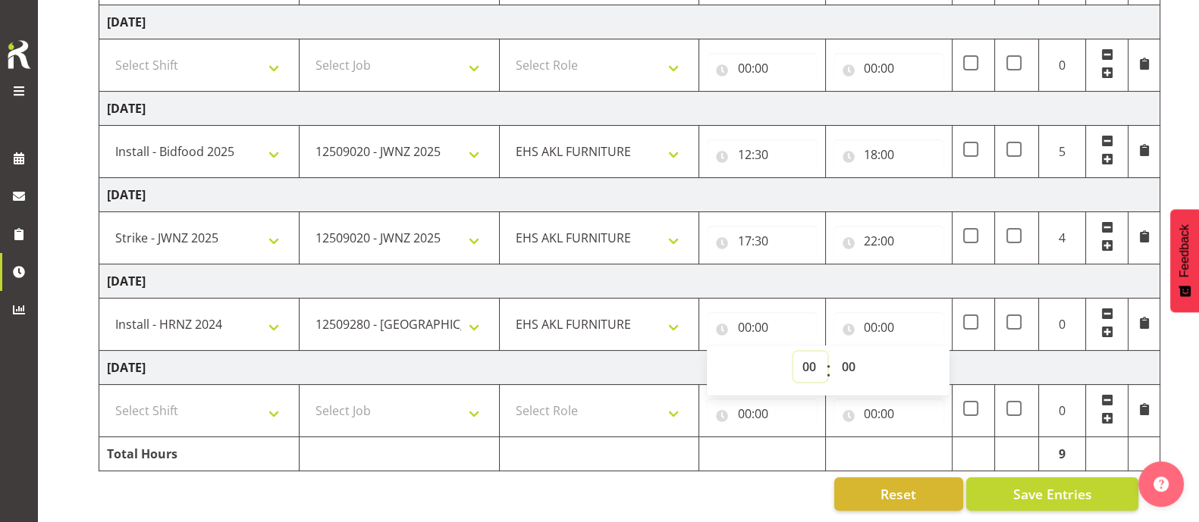
click at [803, 352] on select "00 01 02 03 04 05 06 07 08 09 10 11 12 13 14 15 16 17 18 19 20 21 22 23" at bounding box center [810, 367] width 34 height 30
select select "7"
click at [793, 352] on select "00 01 02 03 04 05 06 07 08 09 10 11 12 13 14 15 16 17 18 19 20 21 22 23" at bounding box center [810, 367] width 34 height 30
type input "07:00"
click at [849, 352] on select "00 01 02 03 04 05 06 07 08 09 10 11 12 13 14 15 16 17 18 19 20 21 22 23 24 25 2…" at bounding box center [850, 367] width 34 height 30
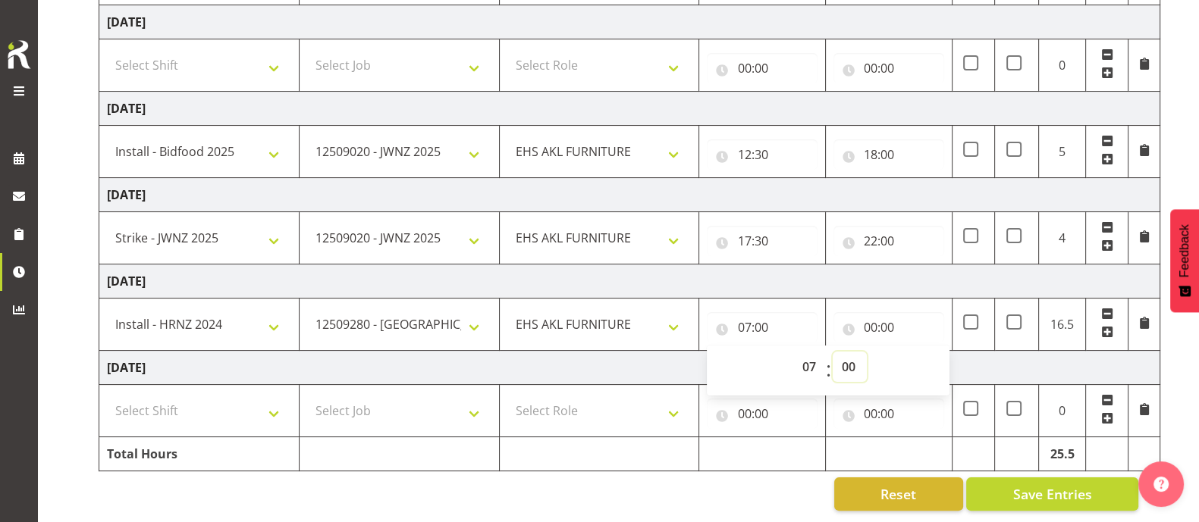
select select "30"
click at [833, 352] on select "00 01 02 03 04 05 06 07 08 09 10 11 12 13 14 15 16 17 18 19 20 21 22 23 24 25 2…" at bounding box center [850, 367] width 34 height 30
type input "07:30"
click at [874, 312] on input "00:00" at bounding box center [888, 327] width 111 height 30
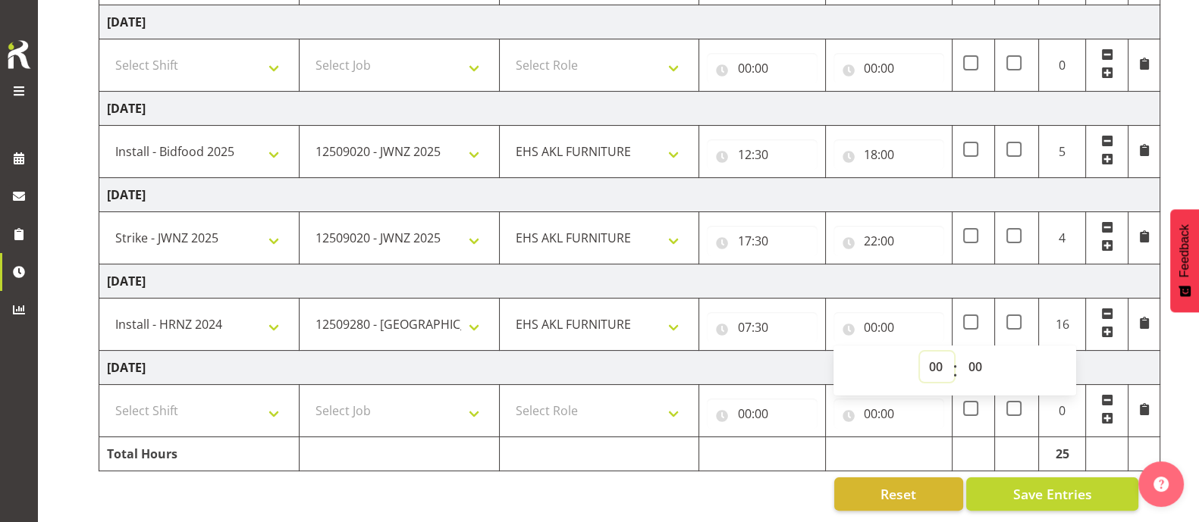
click at [932, 352] on select "00 01 02 03 04 05 06 07 08 09 10 11 12 13 14 15 16 17 18 19 20 21 22 23" at bounding box center [937, 367] width 34 height 30
select select "9"
click at [920, 352] on select "00 01 02 03 04 05 06 07 08 09 10 11 12 13 14 15 16 17 18 19 20 21 22 23" at bounding box center [937, 367] width 34 height 30
type input "09:00"
click at [980, 352] on select "00 01 02 03 04 05 06 07 08 09 10 11 12 13 14 15 16 17 18 19 20 21 22 23 24 25 2…" at bounding box center [976, 367] width 34 height 30
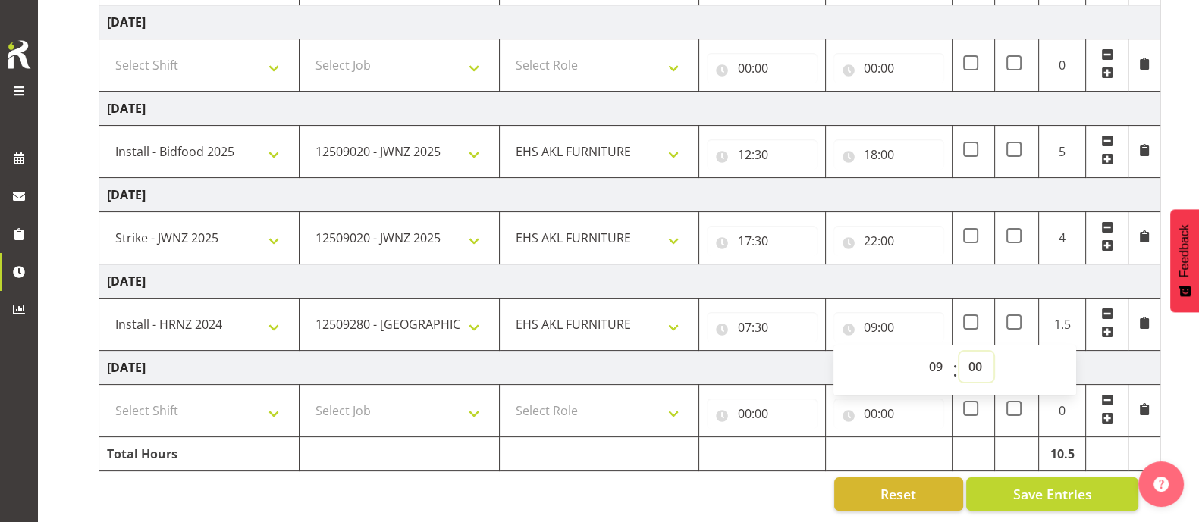
select select "30"
click at [959, 352] on select "00 01 02 03 04 05 06 07 08 09 10 11 12 13 14 15 16 17 18 19 20 21 22 23 24 25 2…" at bounding box center [976, 367] width 34 height 30
type input "09:30"
click at [1107, 354] on td "[DATE]" at bounding box center [629, 368] width 1061 height 34
click at [1106, 326] on span at bounding box center [1107, 332] width 12 height 12
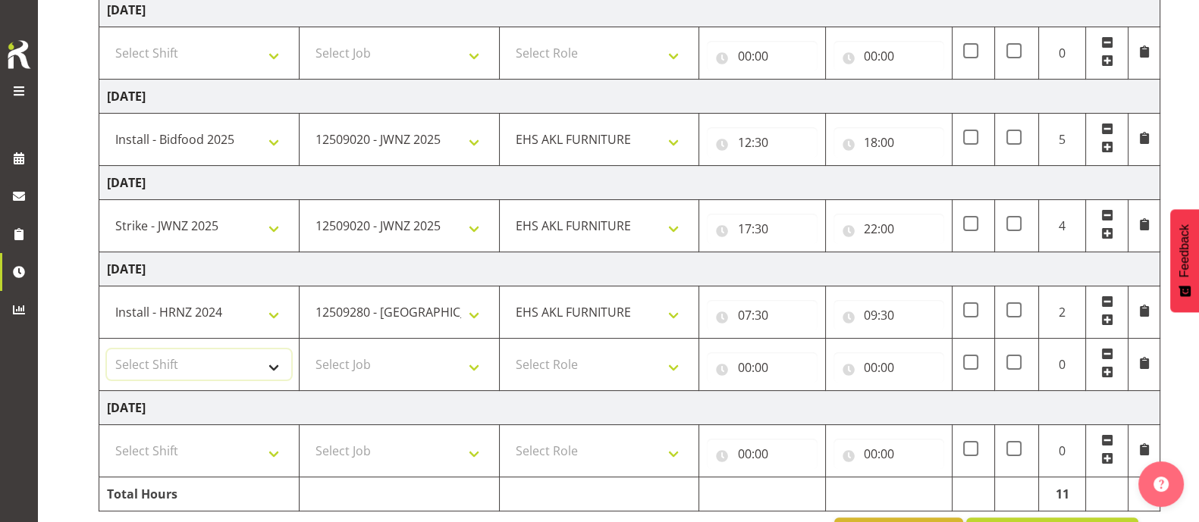
click at [277, 365] on select "Select Shift Assist Carlton EVents Assist Carlton EVents Assist Carlton Events …" at bounding box center [199, 365] width 184 height 30
select select "64580"
click at [107, 350] on select "Select Shift Assist Carlton EVents Assist Carlton EVents Assist Carlton Events …" at bounding box center [199, 365] width 184 height 30
click at [387, 353] on select "Select Job 1 Carlton Events 1 [PERSON_NAME][GEOGRAPHIC_DATA] 1 [PERSON_NAME][GE…" at bounding box center [399, 365] width 184 height 30
select select "9139"
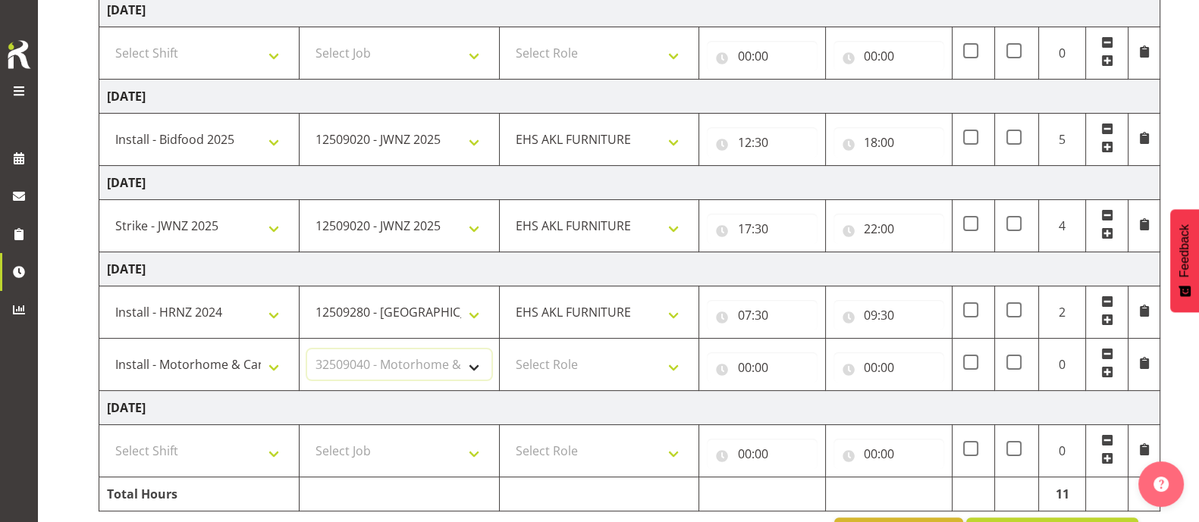
click at [307, 350] on select "Select Job 1 Carlton Events 1 [PERSON_NAME][GEOGRAPHIC_DATA] 1 [PERSON_NAME][GE…" at bounding box center [399, 365] width 184 height 30
click at [579, 361] on select "Select Role EHS AKL FURNITURE" at bounding box center [599, 365] width 184 height 30
select select "189"
click at [507, 350] on select "Select Role EHS AKL FURNITURE" at bounding box center [599, 365] width 184 height 30
click at [748, 369] on input "00:00" at bounding box center [762, 368] width 111 height 30
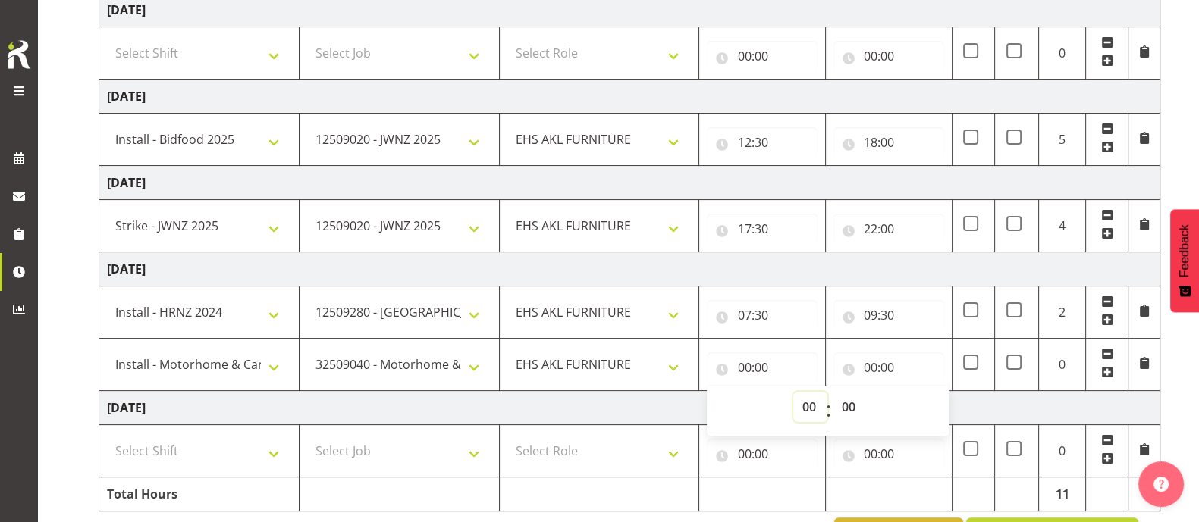
click at [800, 399] on select "00 01 02 03 04 05 06 07 08 09 10 11 12 13 14 15 16 17 18 19 20 21 22 23" at bounding box center [810, 407] width 34 height 30
select select "9"
click at [793, 392] on select "00 01 02 03 04 05 06 07 08 09 10 11 12 13 14 15 16 17 18 19 20 21 22 23" at bounding box center [810, 407] width 34 height 30
type input "09:00"
click at [841, 404] on select "00 01 02 03 04 05 06 07 08 09 10 11 12 13 14 15 16 17 18 19 20 21 22 23 24 25 2…" at bounding box center [850, 407] width 34 height 30
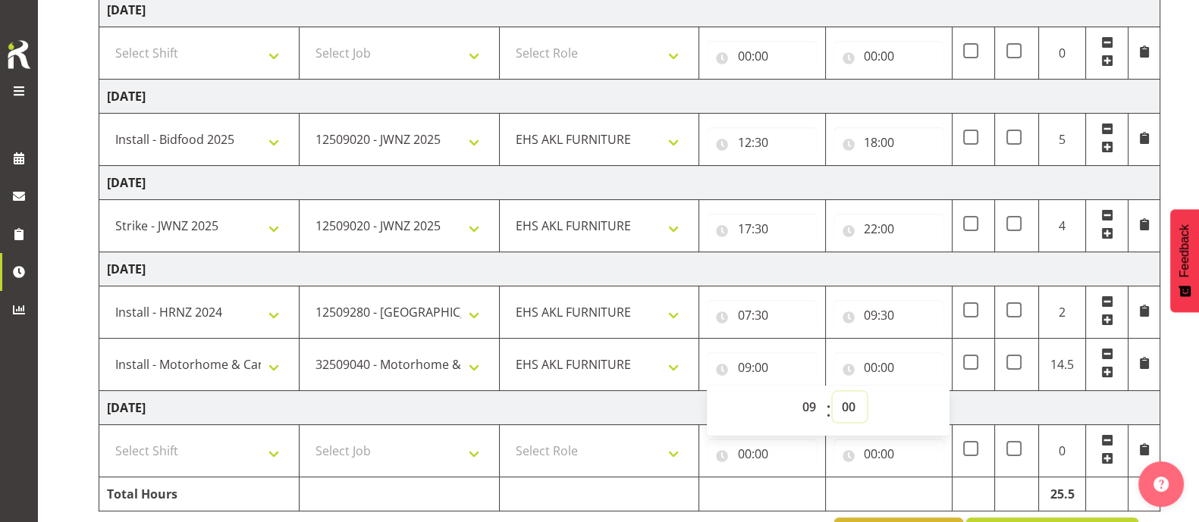
select select "30"
click at [833, 392] on select "00 01 02 03 04 05 06 07 08 09 10 11 12 13 14 15 16 17 18 19 20 21 22 23 24 25 2…" at bounding box center [850, 407] width 34 height 30
type input "09:30"
click at [877, 365] on input "00:00" at bounding box center [888, 368] width 111 height 30
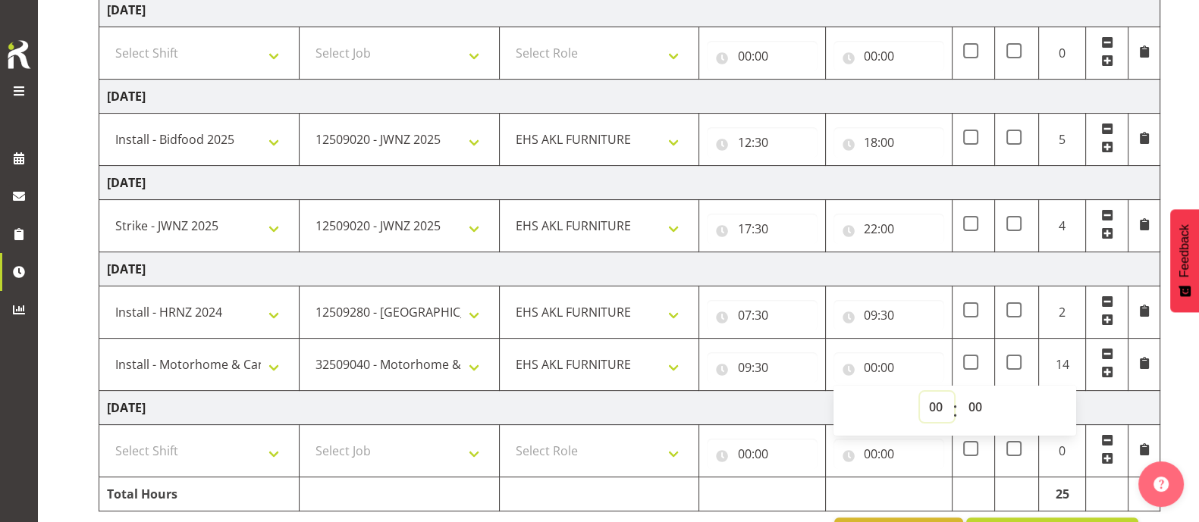
click at [936, 400] on select "00 01 02 03 04 05 06 07 08 09 10 11 12 13 14 15 16 17 18 19 20 21 22 23" at bounding box center [937, 407] width 34 height 30
select select "15"
click at [920, 392] on select "00 01 02 03 04 05 06 07 08 09 10 11 12 13 14 15 16 17 18 19 20 21 22 23" at bounding box center [937, 407] width 34 height 30
type input "15:00"
click at [921, 267] on td "[DATE]" at bounding box center [629, 270] width 1061 height 34
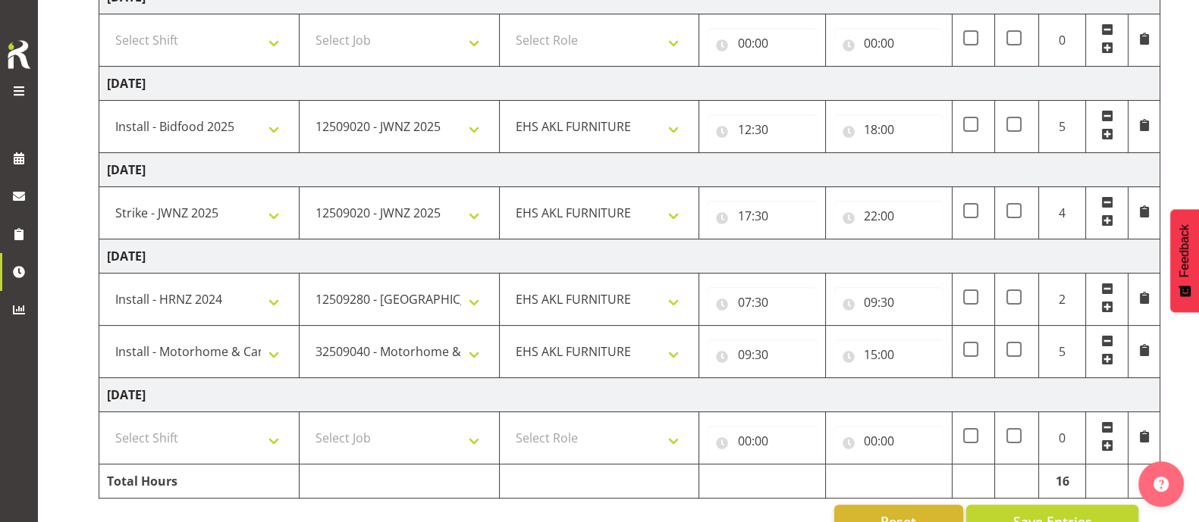
scroll to position [472, 0]
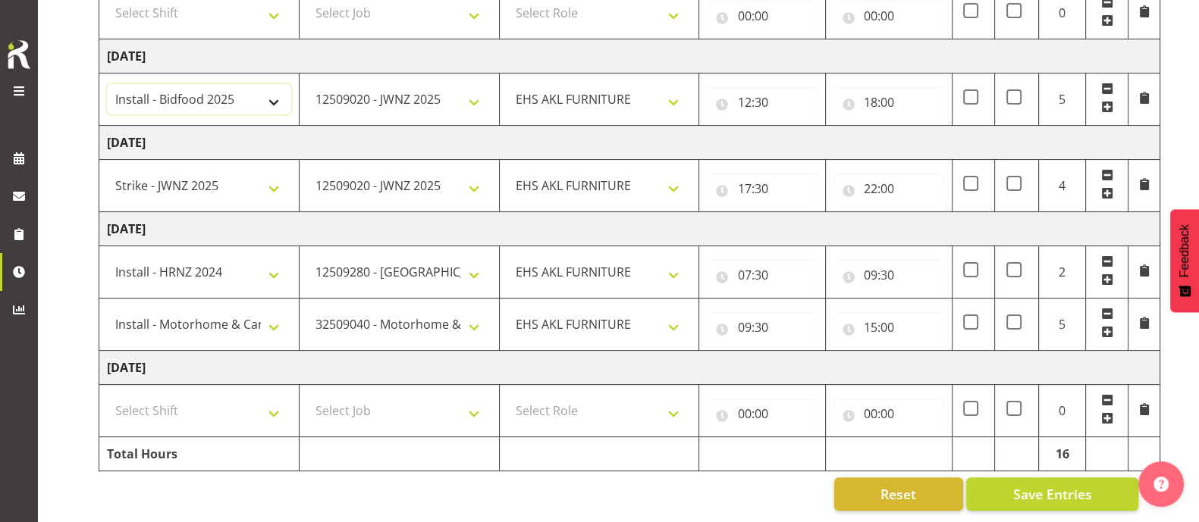
click at [273, 86] on select "Assist Carlton EVents Assist Carlton EVents Assist Carlton Events Assist Carlto…" at bounding box center [199, 99] width 184 height 30
select select "63900"
click at [107, 84] on select "Assist Carlton EVents Assist Carlton EVents Assist Carlton Events Assist Carlto…" at bounding box center [199, 99] width 184 height 30
click at [1076, 487] on span "Save Entries" at bounding box center [1051, 495] width 79 height 20
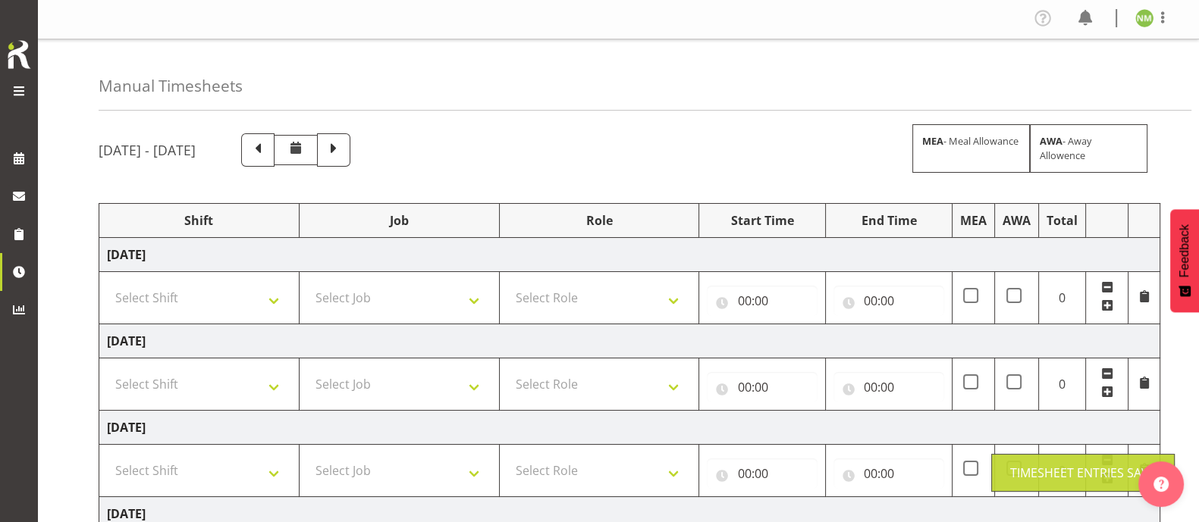
scroll to position [0, 0]
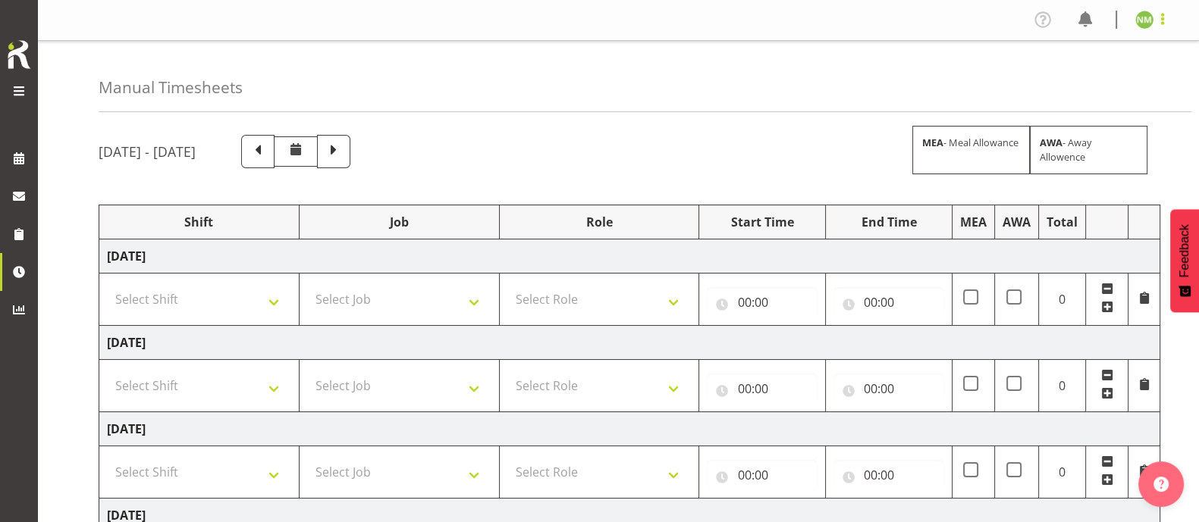
click at [1163, 19] on span at bounding box center [1162, 19] width 18 height 18
click at [1081, 85] on link "Log Out" at bounding box center [1099, 79] width 146 height 27
